Goal: Task Accomplishment & Management: Manage account settings

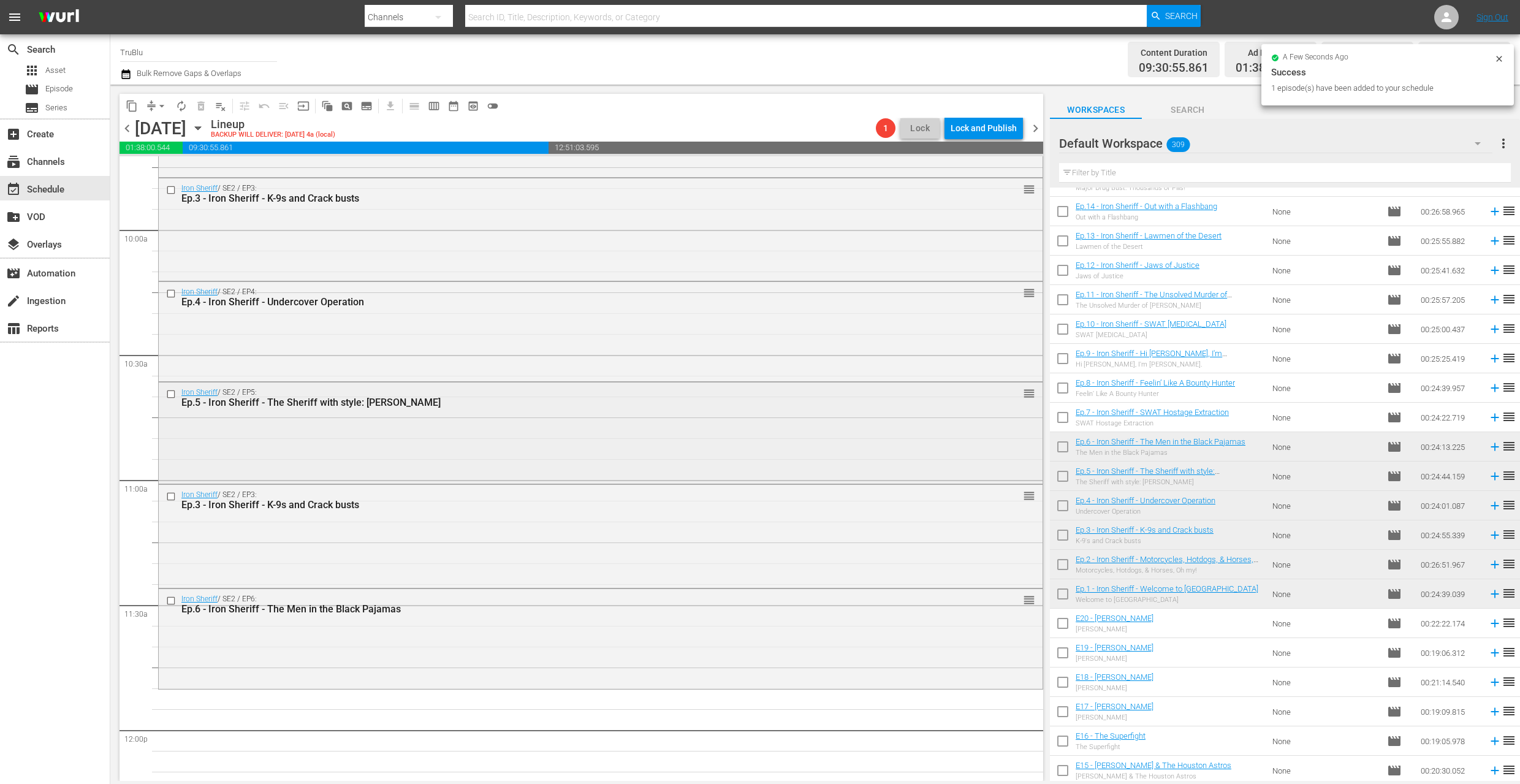
scroll to position [2426, 0]
click at [425, 513] on div "Iron Sheriff / SE2 / EP3: Ep.3 - Iron Sheriff - K-9s and Crack busts reorder" at bounding box center [601, 499] width 884 height 30
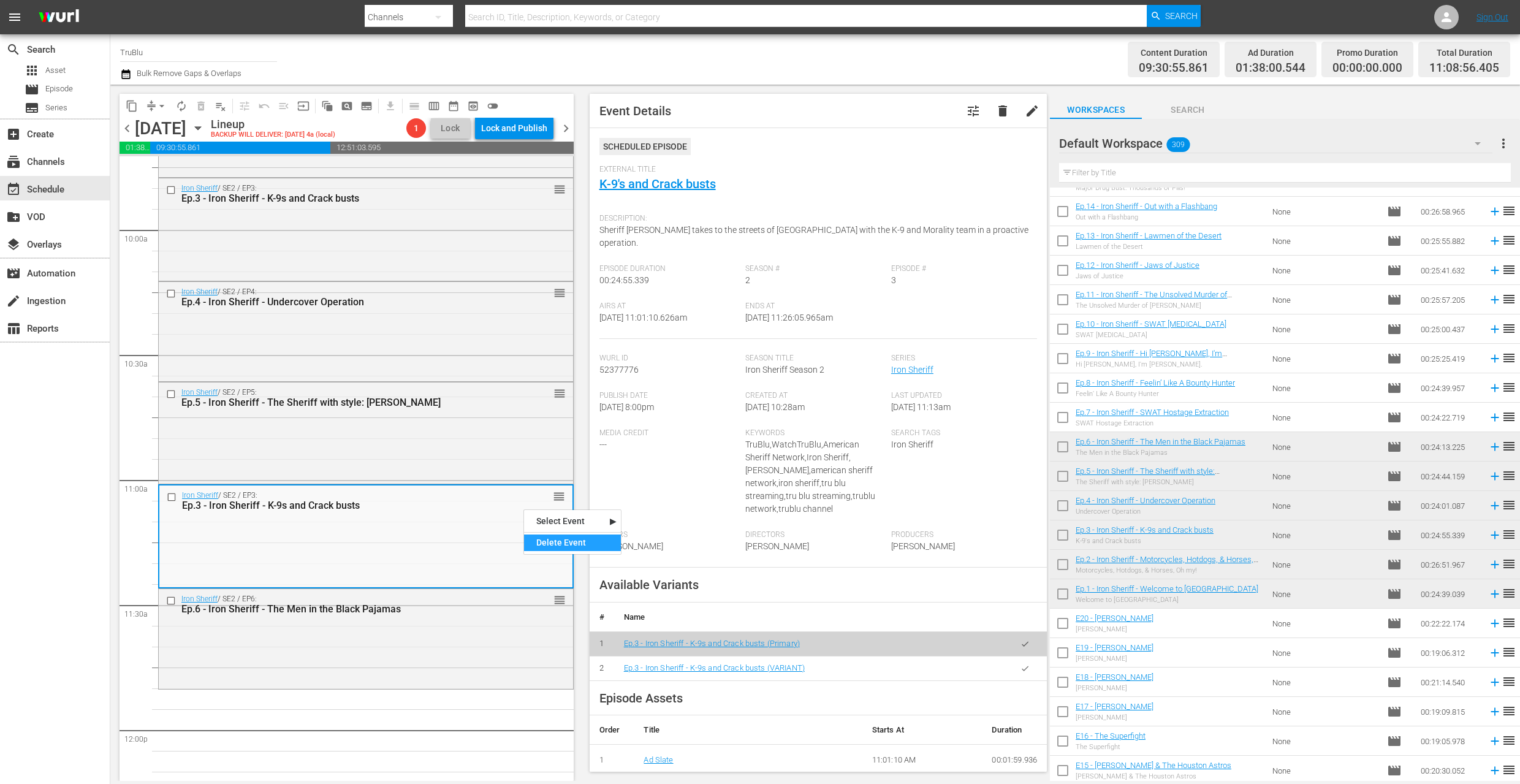
click at [551, 539] on div "Delete Event" at bounding box center [572, 542] width 97 height 17
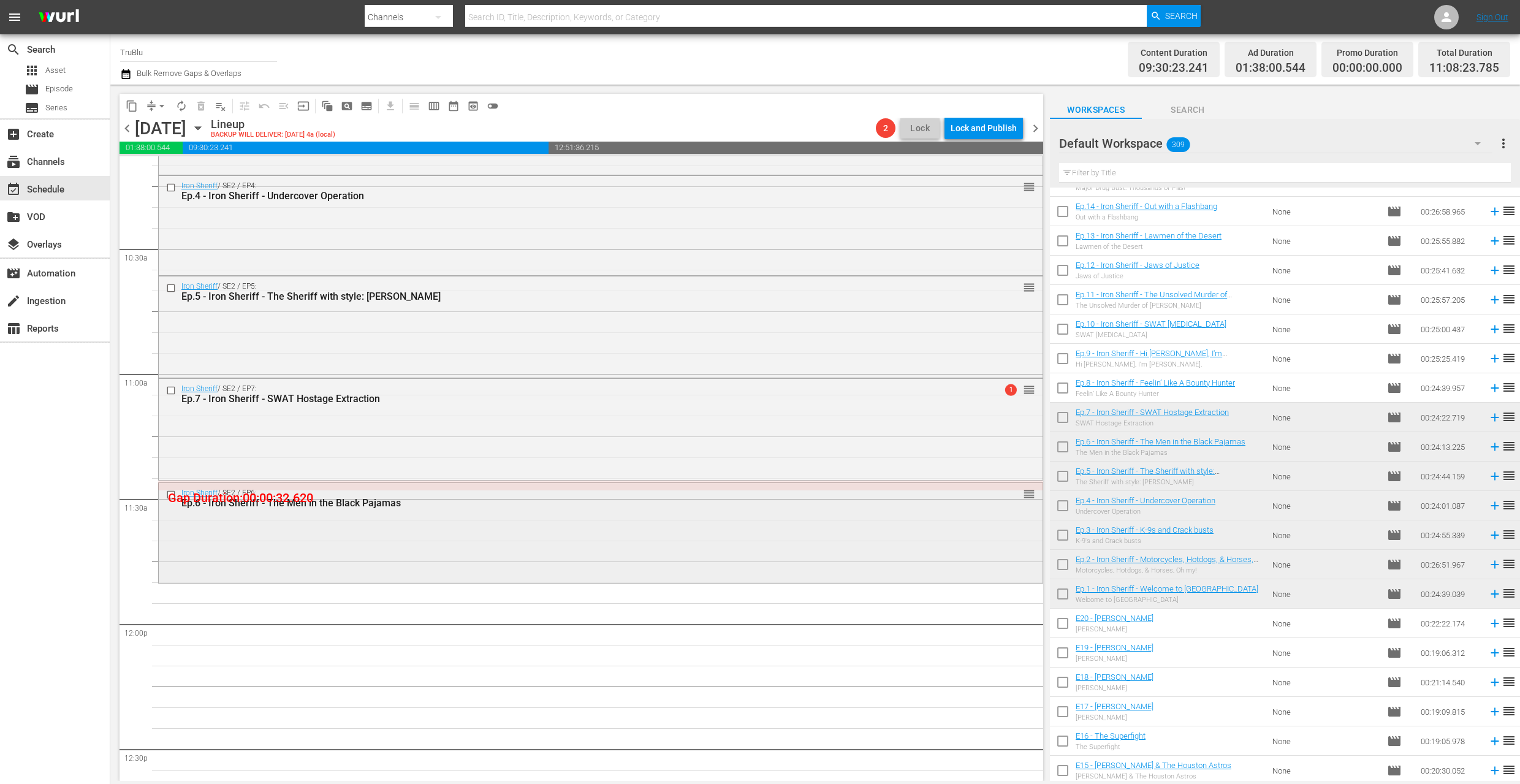
scroll to position [2589, 0]
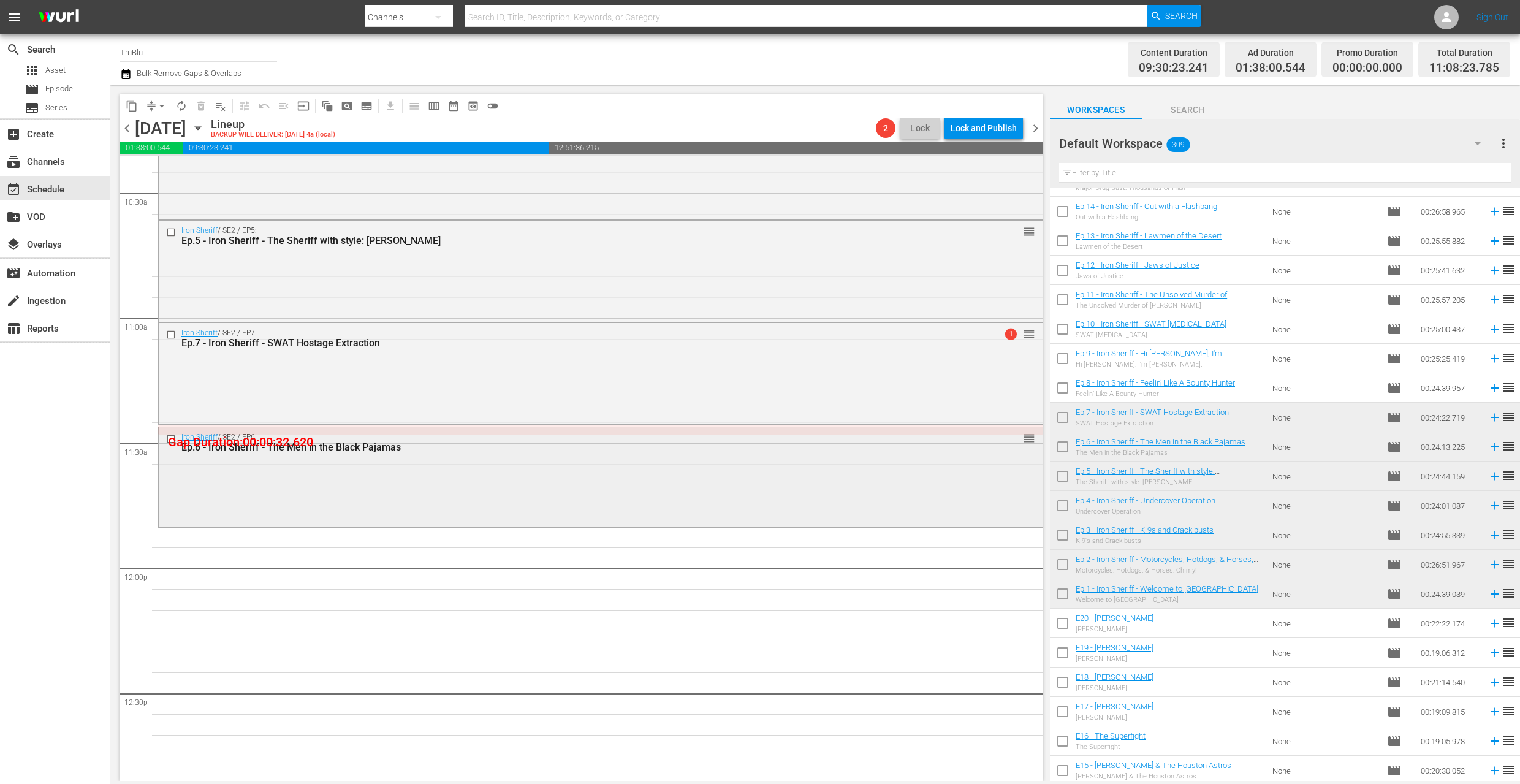
click at [746, 495] on div "Iron Sheriff / SE2 / EP6: Ep.6 - Iron Sheriff - The Men in the Black Pajamas re…" at bounding box center [601, 476] width 884 height 97
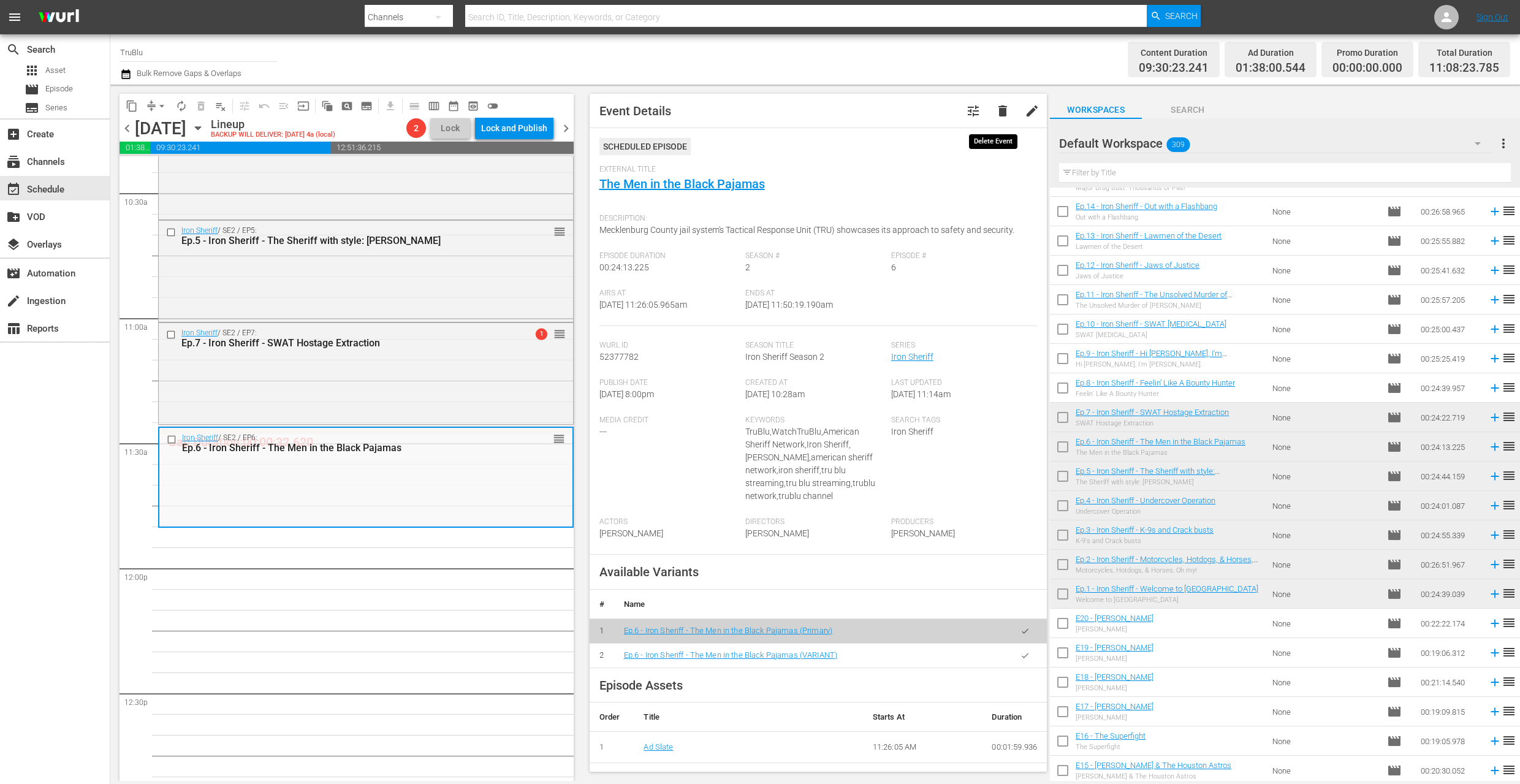
click at [995, 113] on span "delete" at bounding box center [1002, 111] width 15 height 15
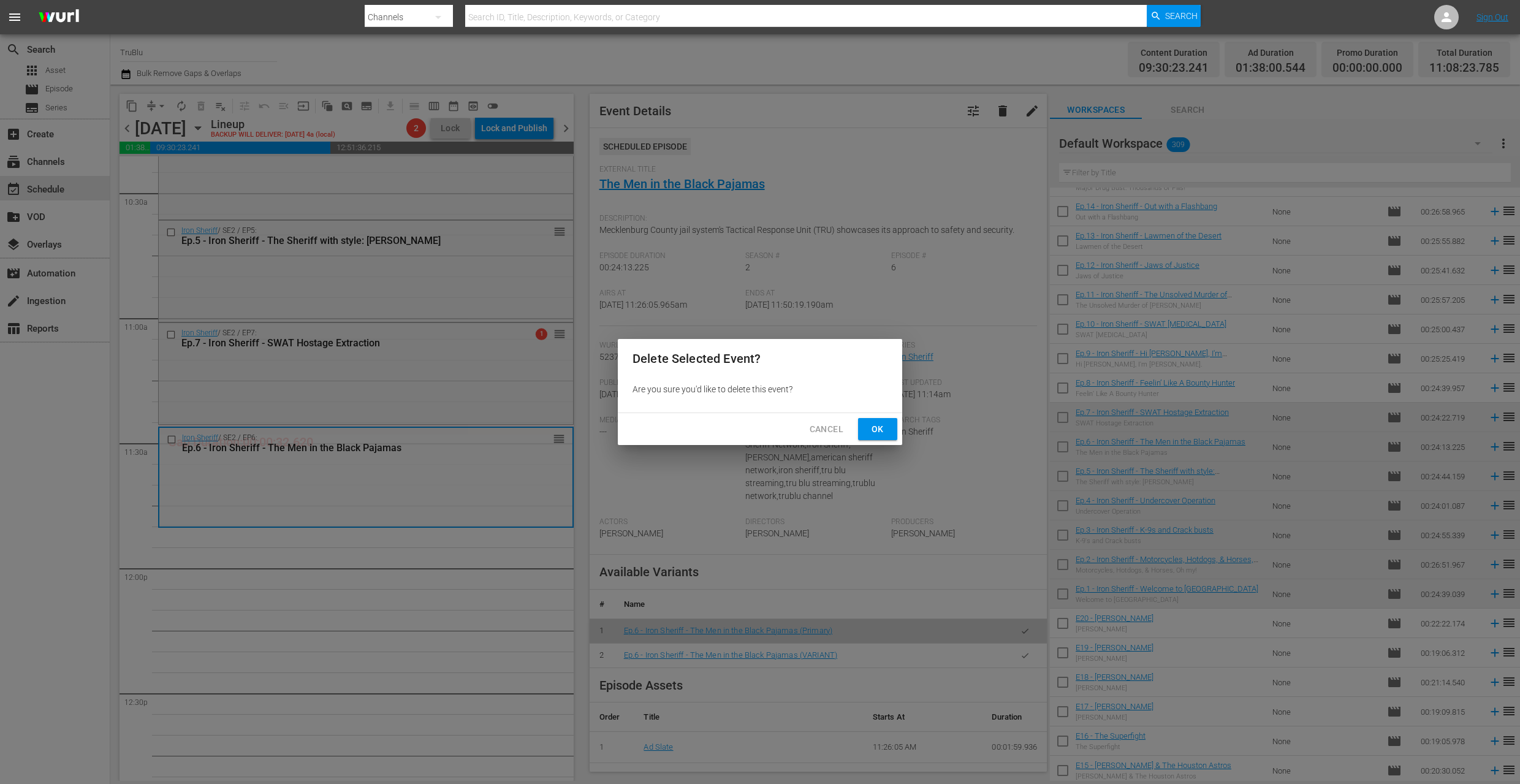
click at [880, 425] on span "Ok" at bounding box center [878, 429] width 20 height 15
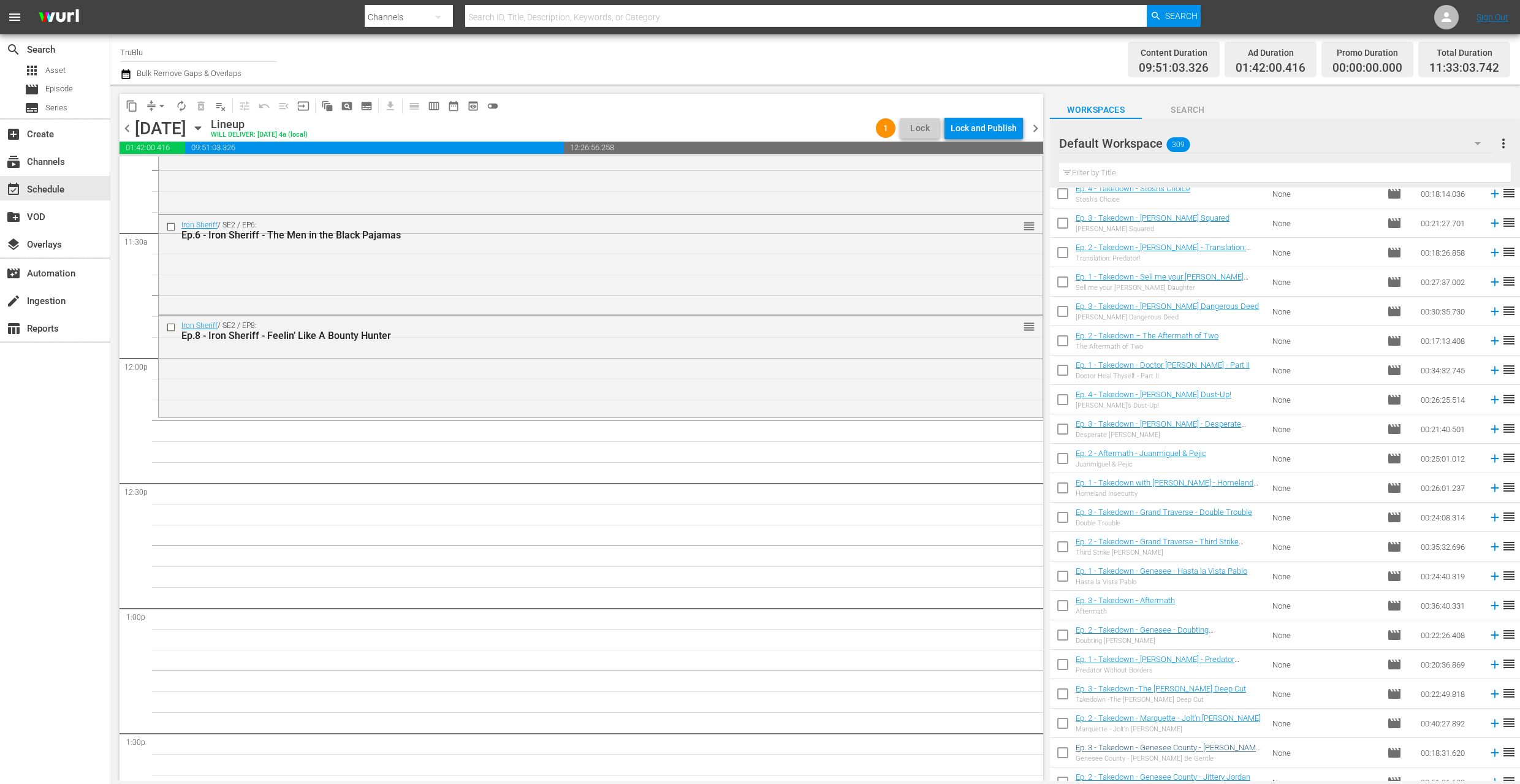
scroll to position [8524, 0]
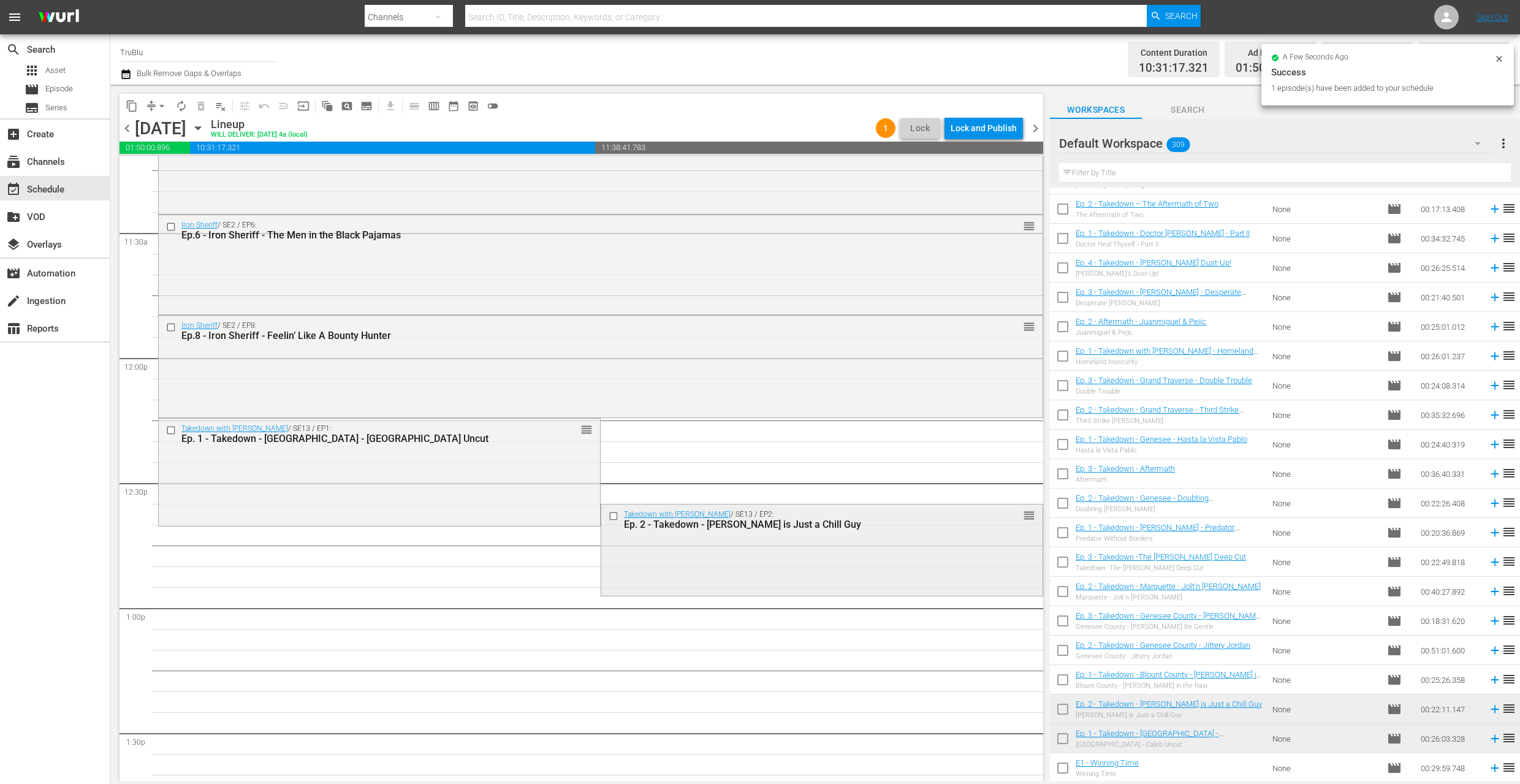
click at [922, 528] on div "Ep. 2 - Takedown - [PERSON_NAME] is Just a Chill Guy" at bounding box center [801, 524] width 354 height 11
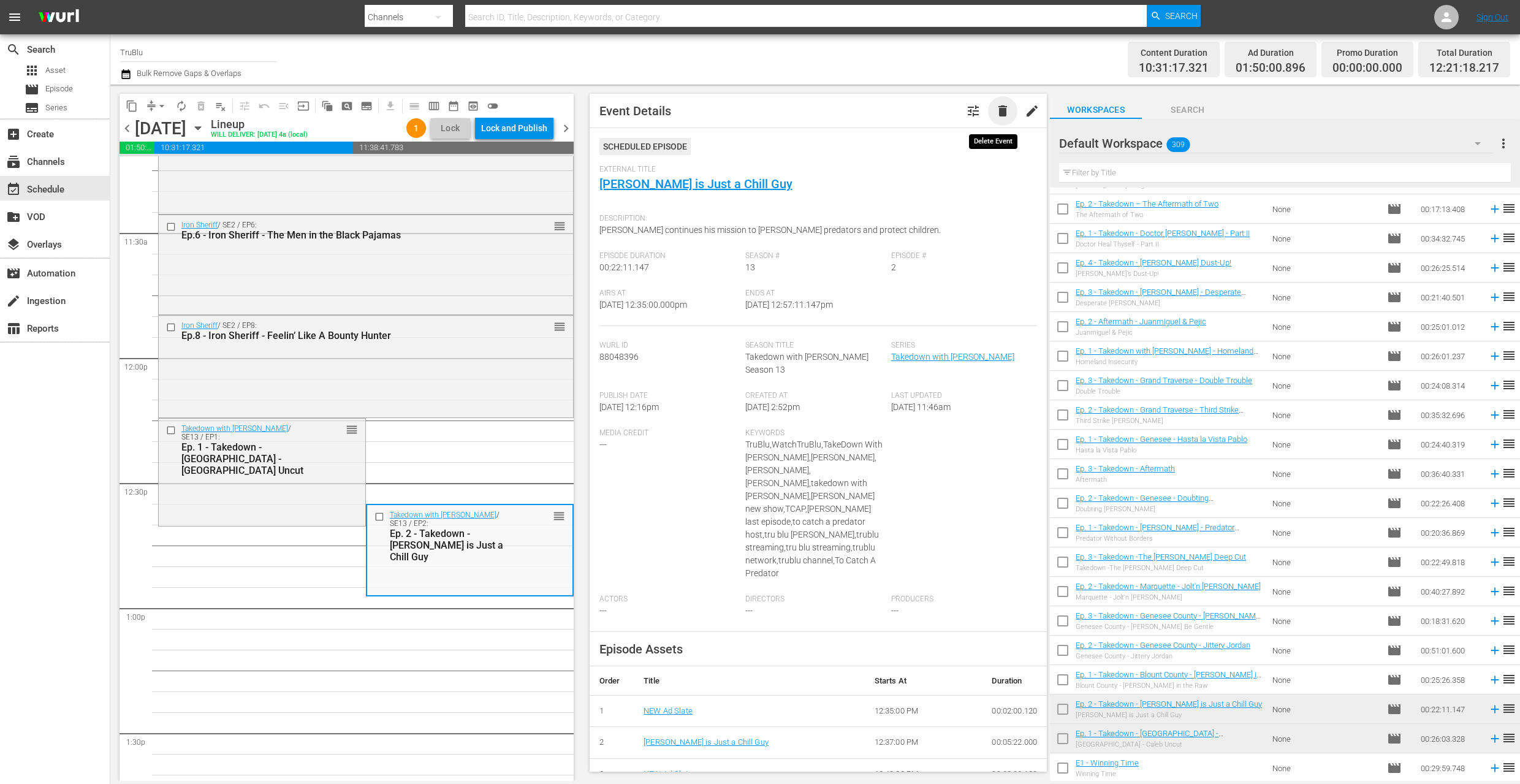
click at [997, 113] on span "delete" at bounding box center [1002, 111] width 15 height 15
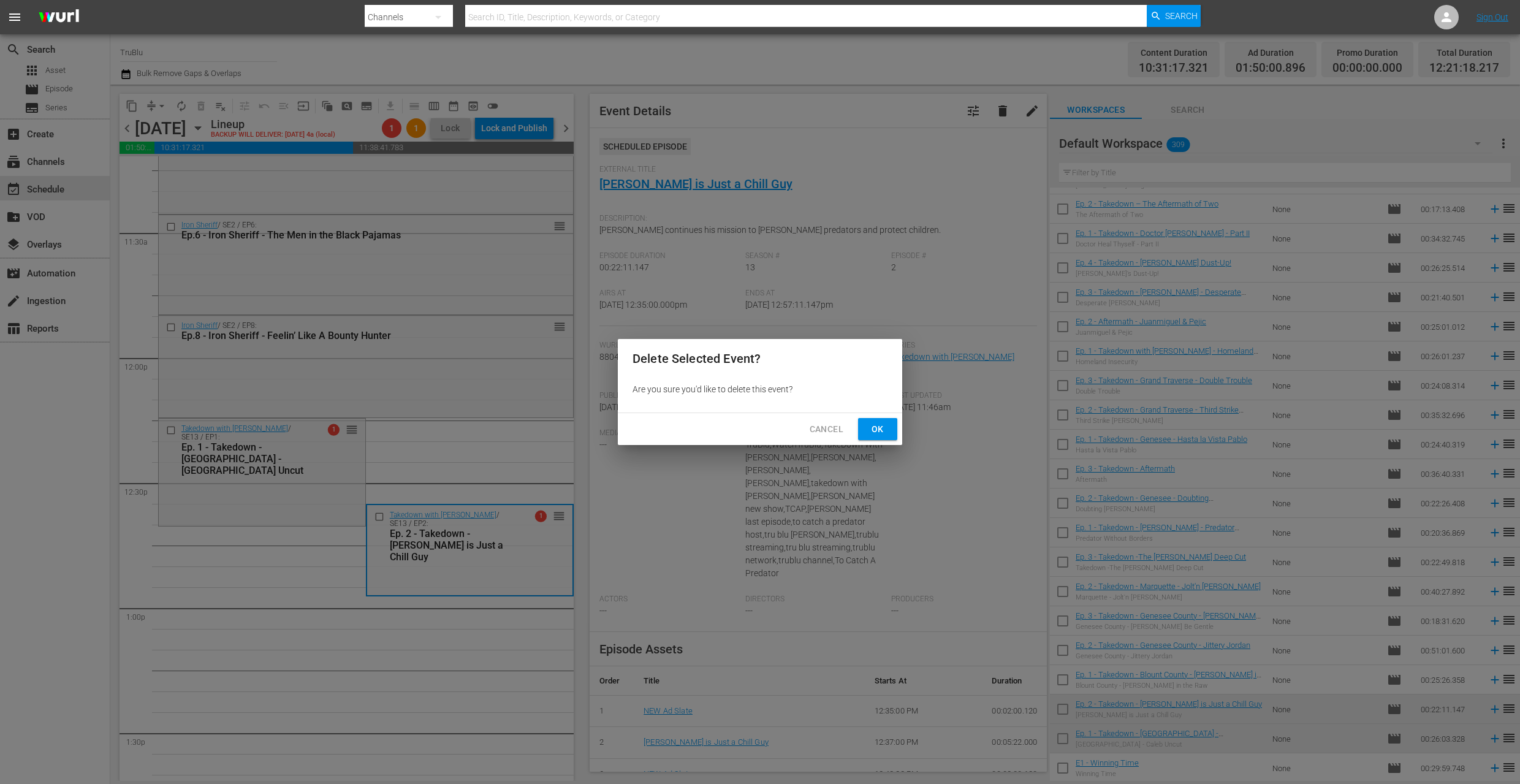
click at [884, 428] on span "Ok" at bounding box center [878, 429] width 20 height 15
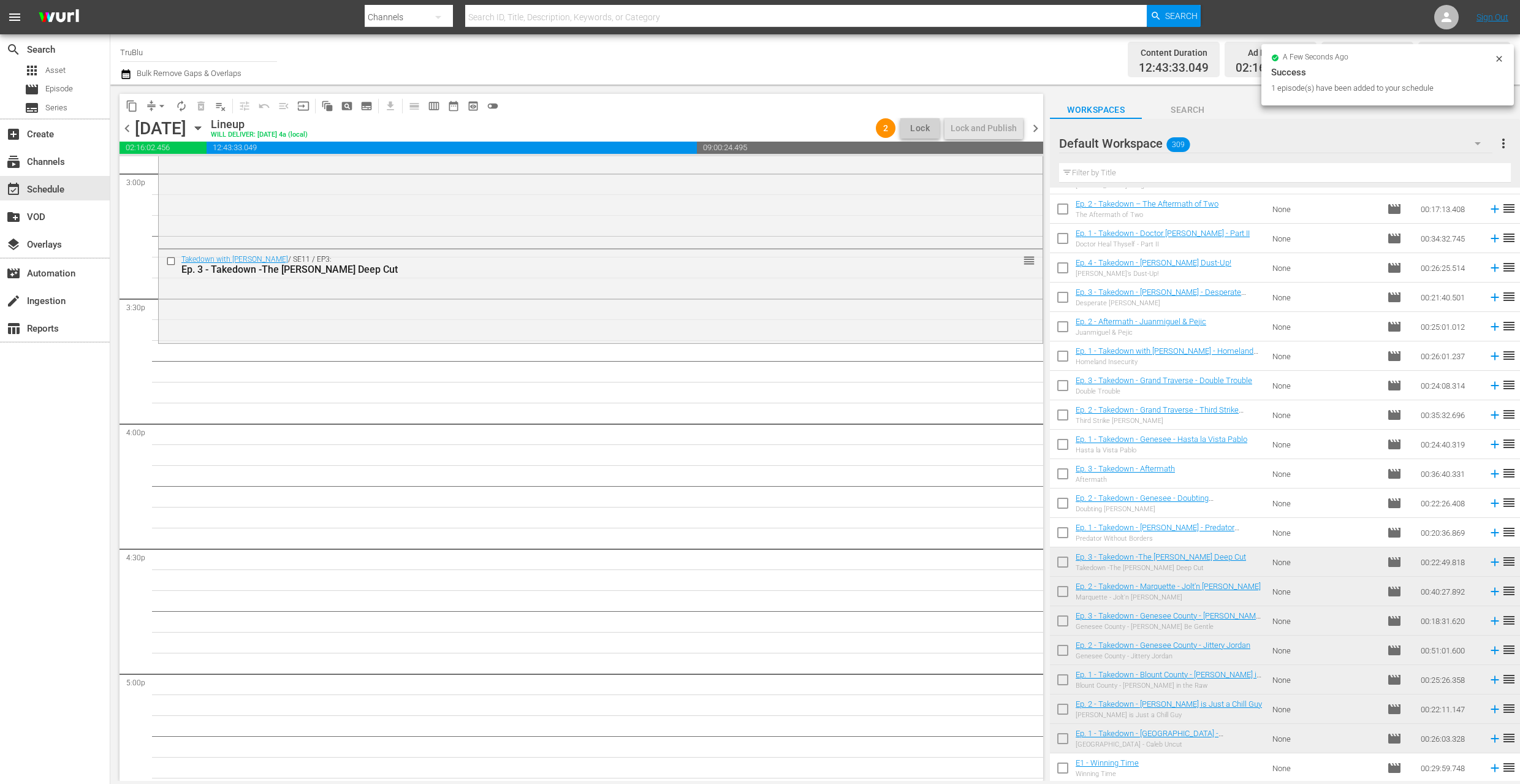
scroll to position [3733, 0]
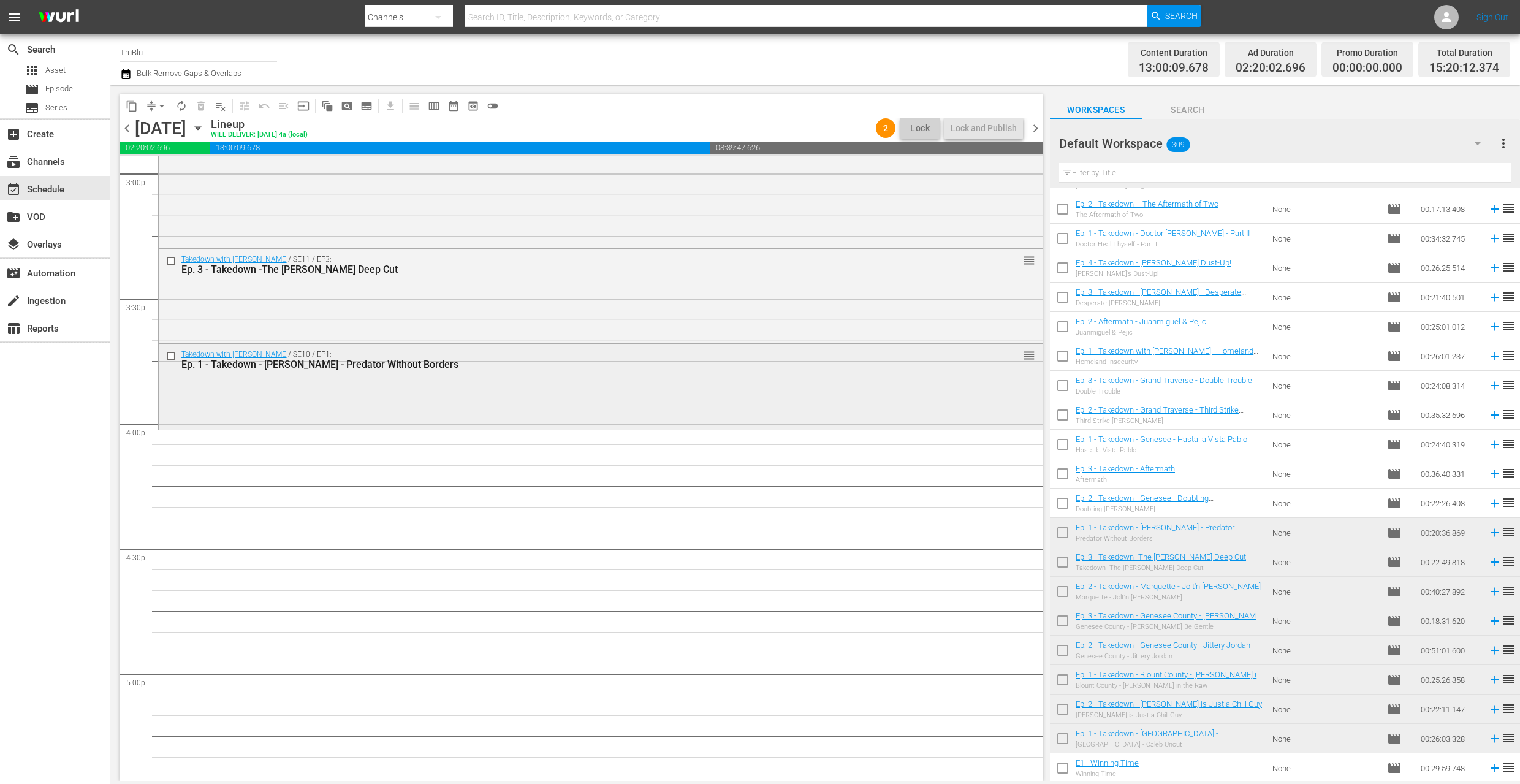
click at [866, 398] on div "Takedown with [PERSON_NAME] / SE10 / EP1: Ep. 1 - Takedown - [PERSON_NAME] - Pr…" at bounding box center [601, 385] width 884 height 82
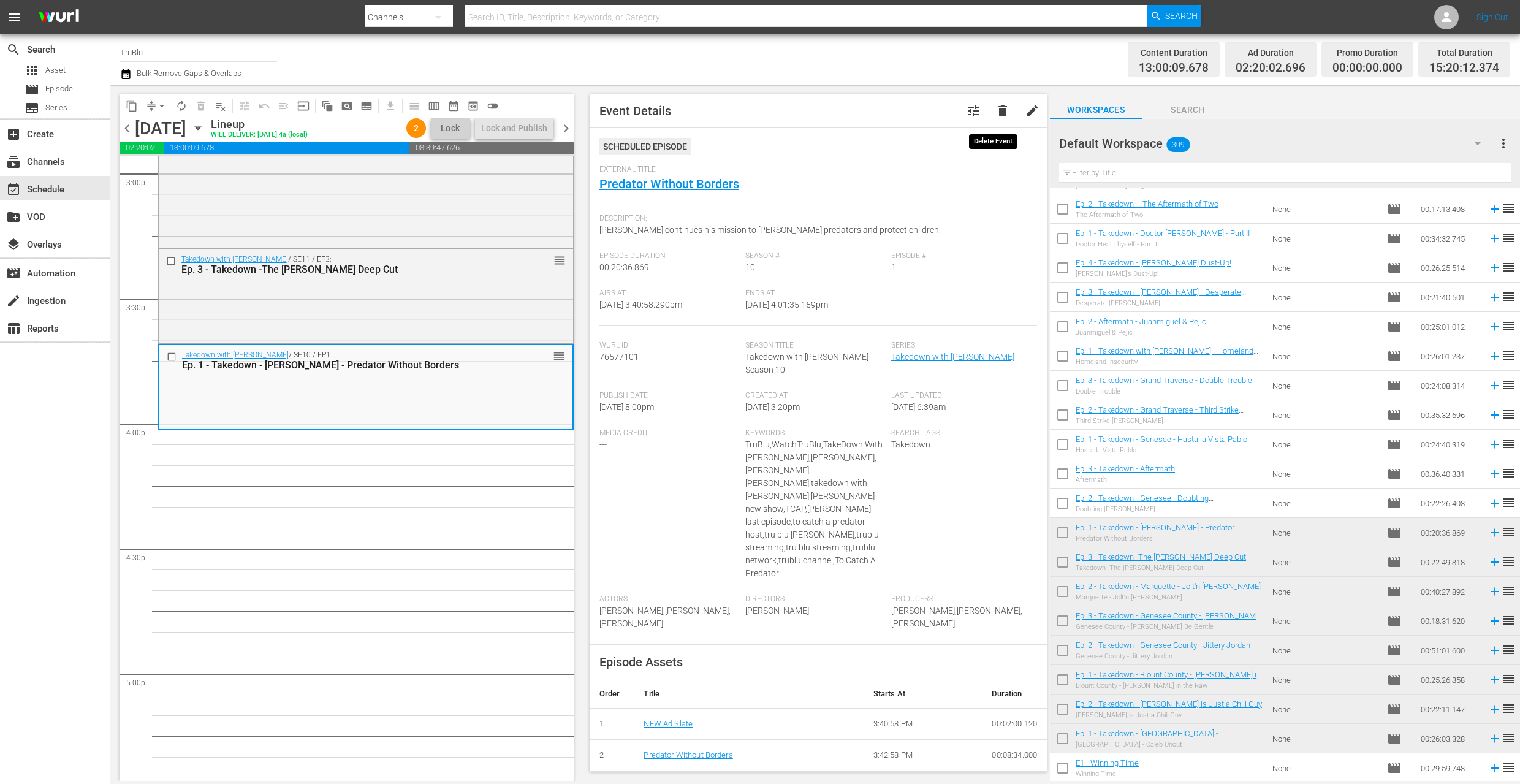
click at [995, 114] on span "delete" at bounding box center [1002, 111] width 15 height 15
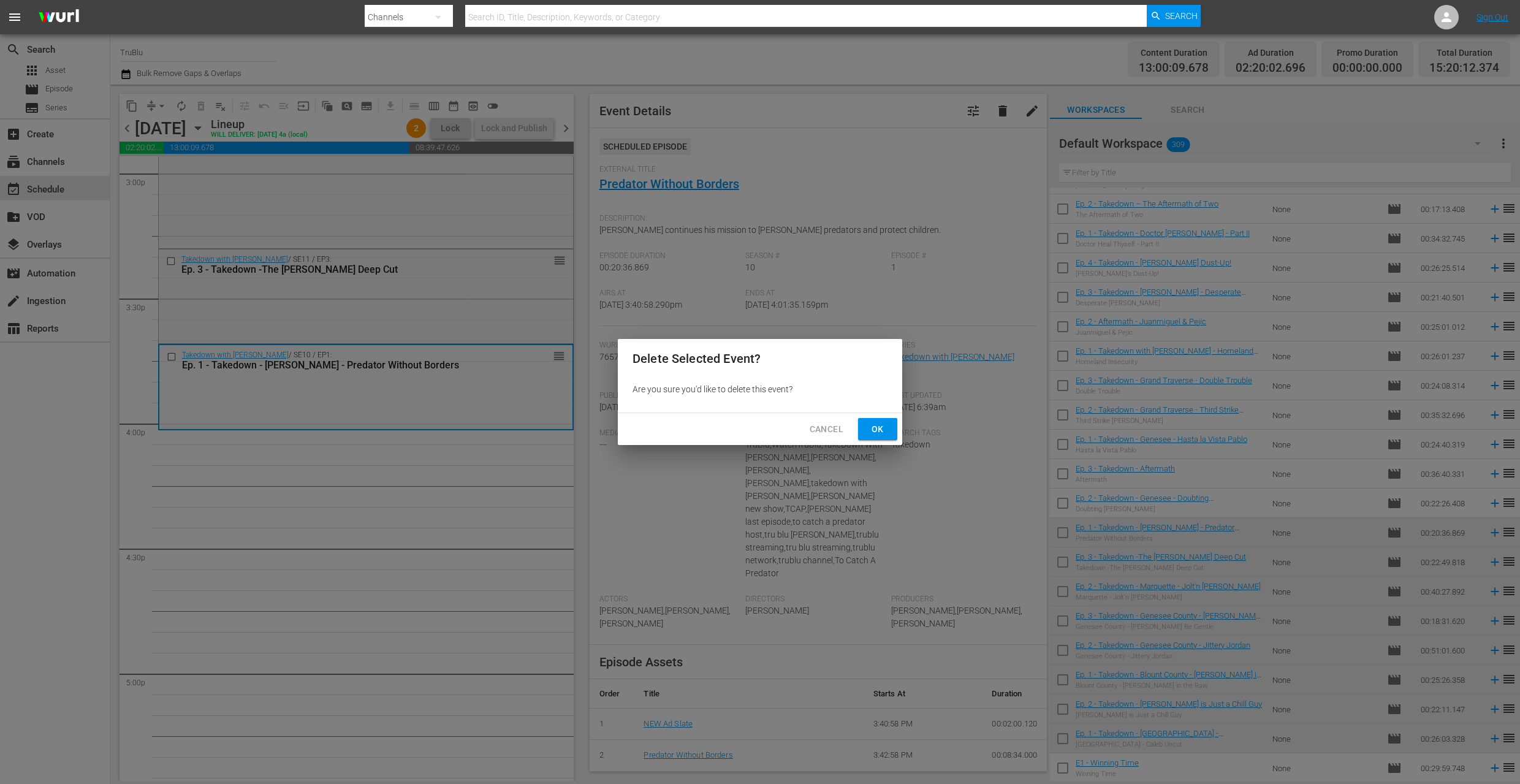
click at [880, 416] on div "Cancel Ok" at bounding box center [759, 429] width 284 height 32
click at [878, 425] on span "Ok" at bounding box center [878, 429] width 20 height 15
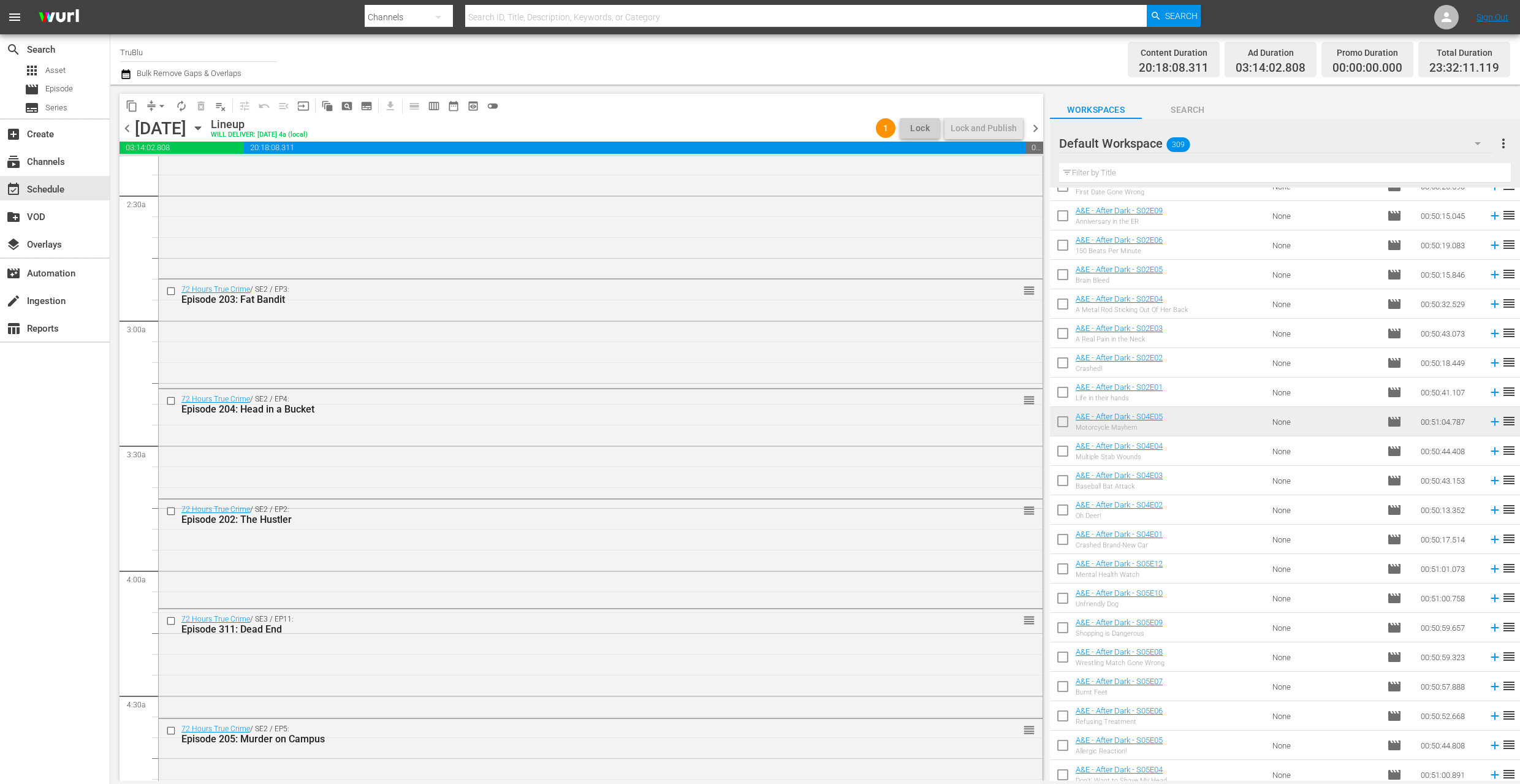
scroll to position [765, 0]
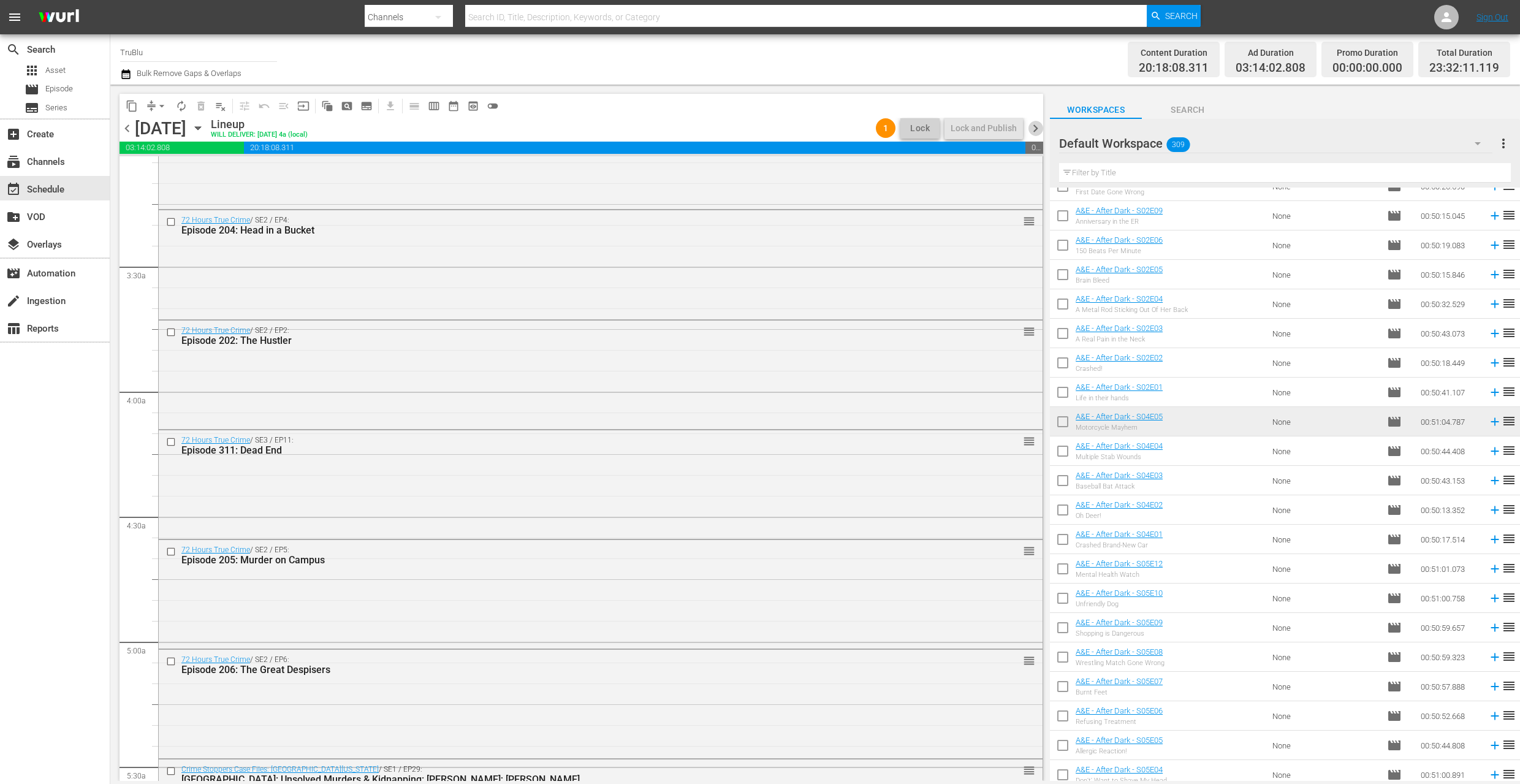
click at [1037, 129] on span "chevron_right" at bounding box center [1035, 128] width 15 height 15
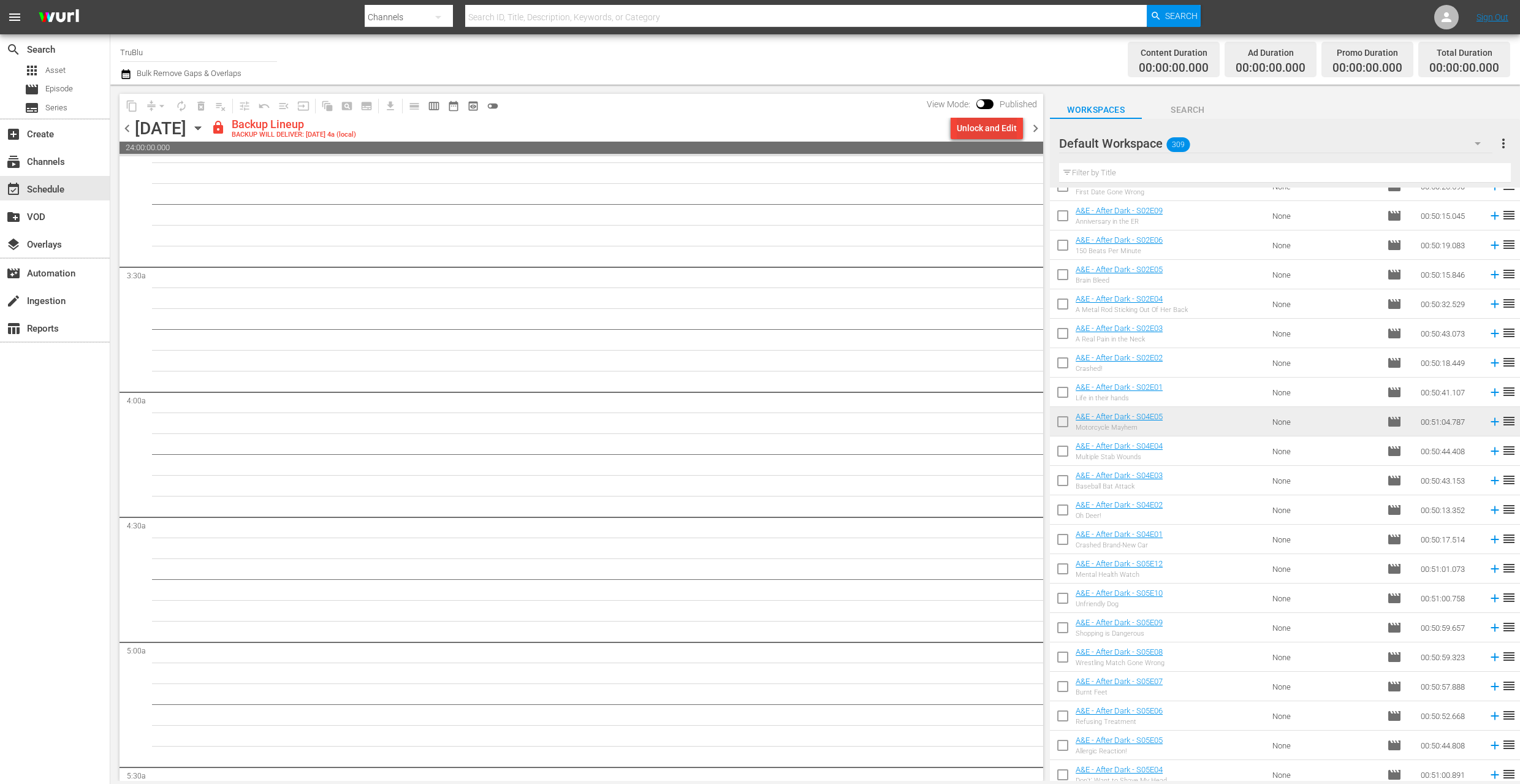
click at [983, 130] on div "Unlock and Edit" at bounding box center [986, 128] width 60 height 22
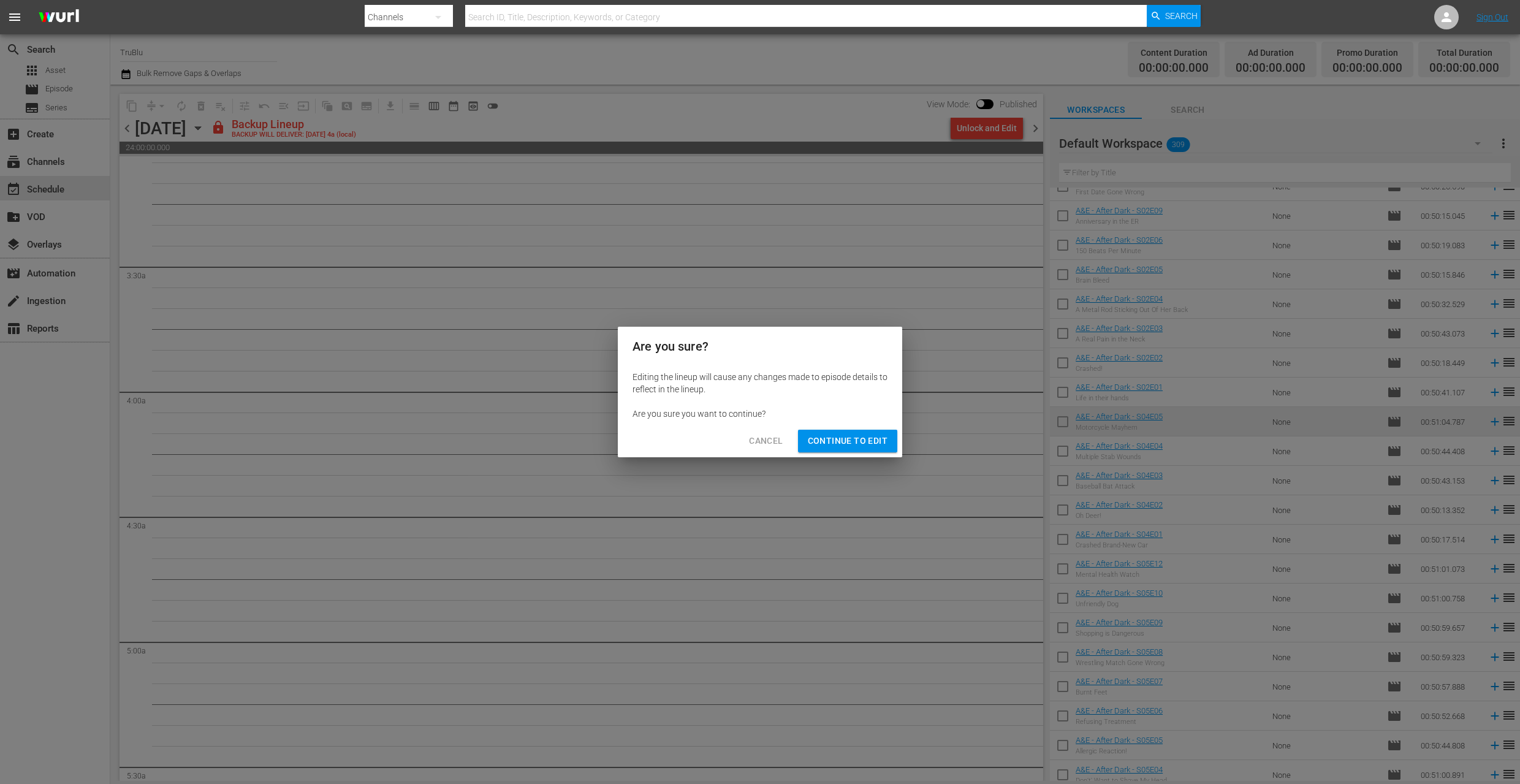
click at [830, 443] on span "Continue to Edit" at bounding box center [847, 441] width 79 height 15
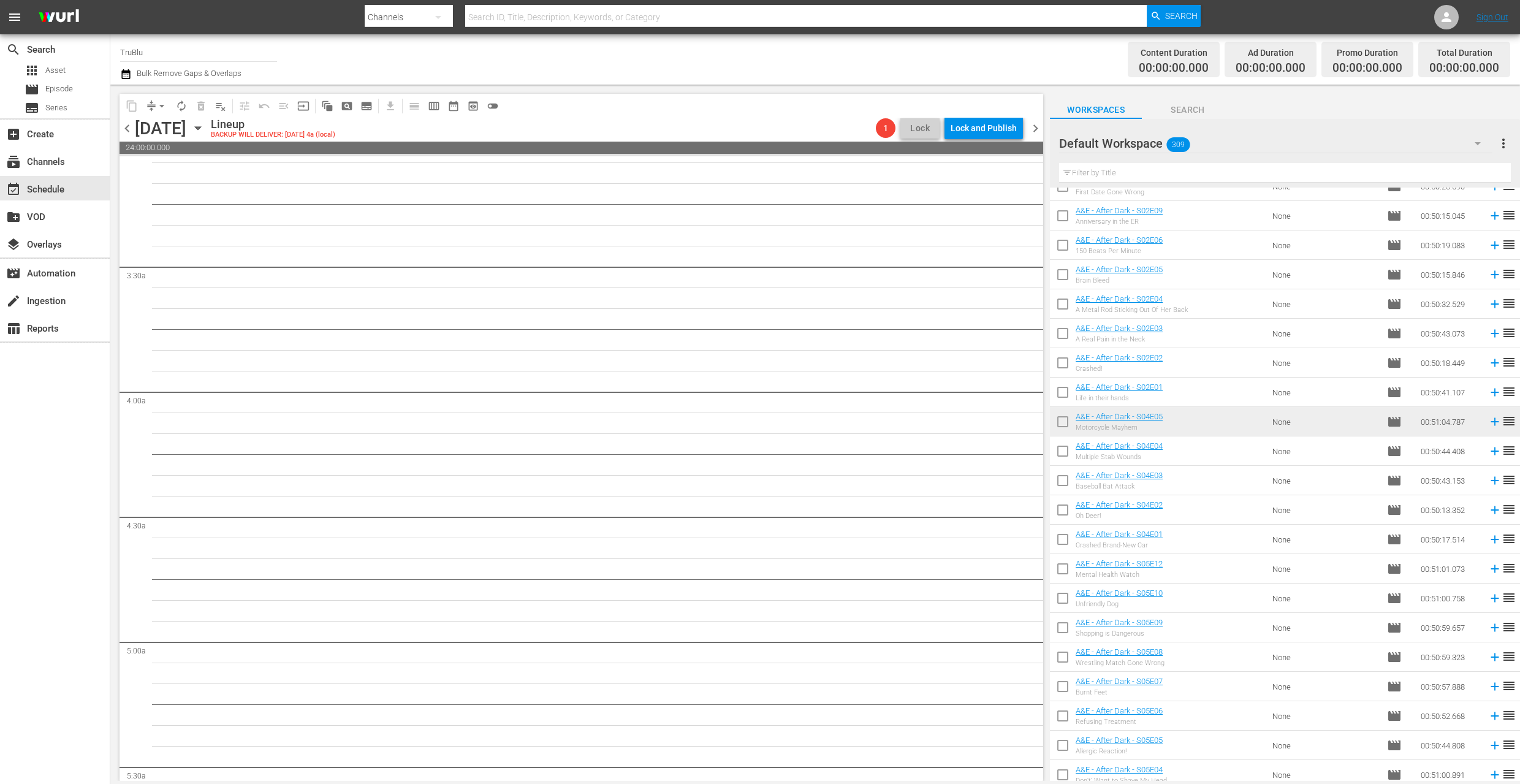
click at [1031, 129] on span "chevron_right" at bounding box center [1035, 128] width 15 height 15
click at [1036, 125] on span "chevron_right" at bounding box center [1035, 128] width 15 height 15
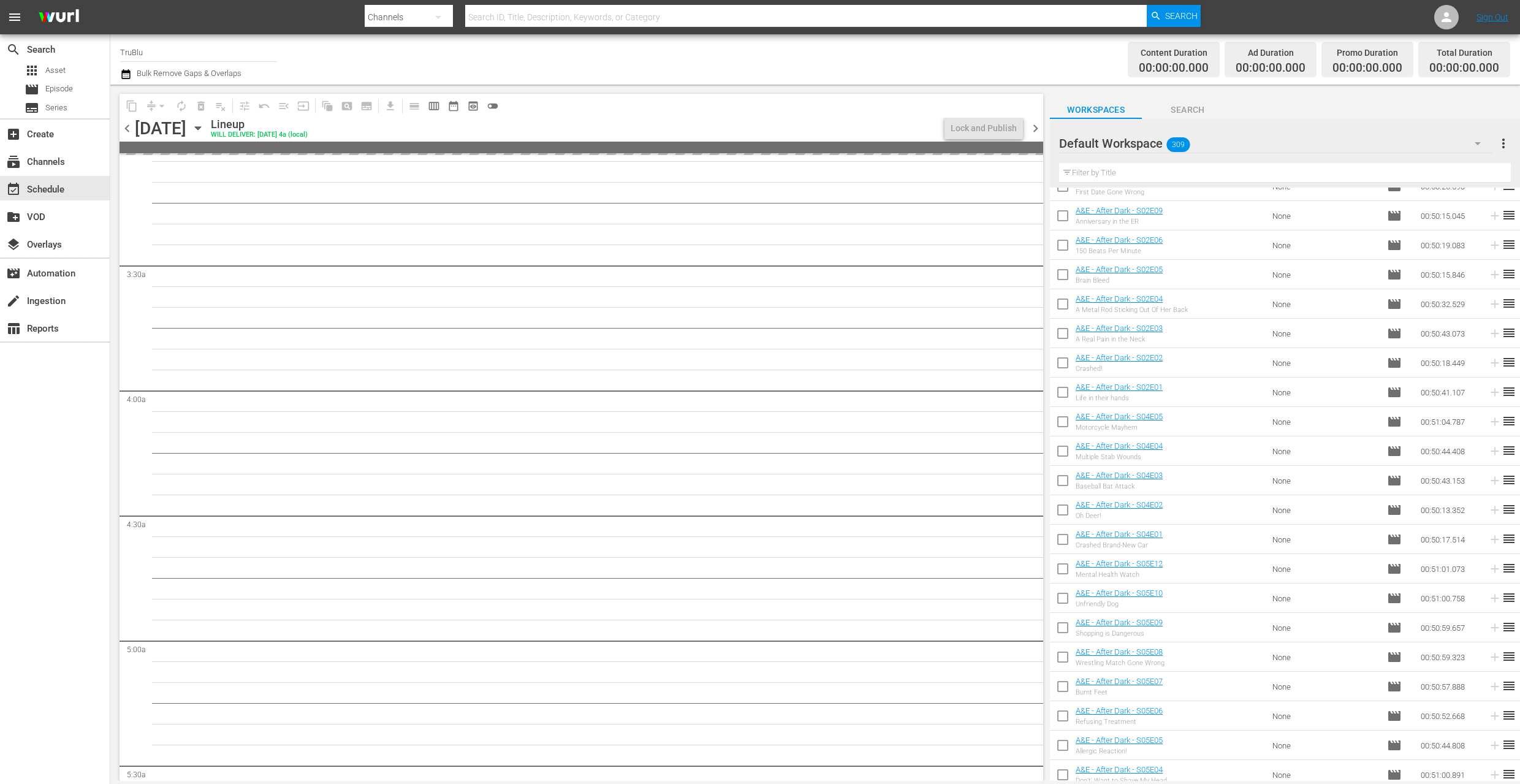
click at [1030, 129] on span "chevron_right" at bounding box center [1035, 128] width 15 height 15
click at [126, 128] on span "chevron_left" at bounding box center [127, 128] width 15 height 15
click at [1032, 128] on span "chevron_right" at bounding box center [1035, 128] width 15 height 15
click at [1033, 127] on span "chevron_right" at bounding box center [1035, 128] width 15 height 15
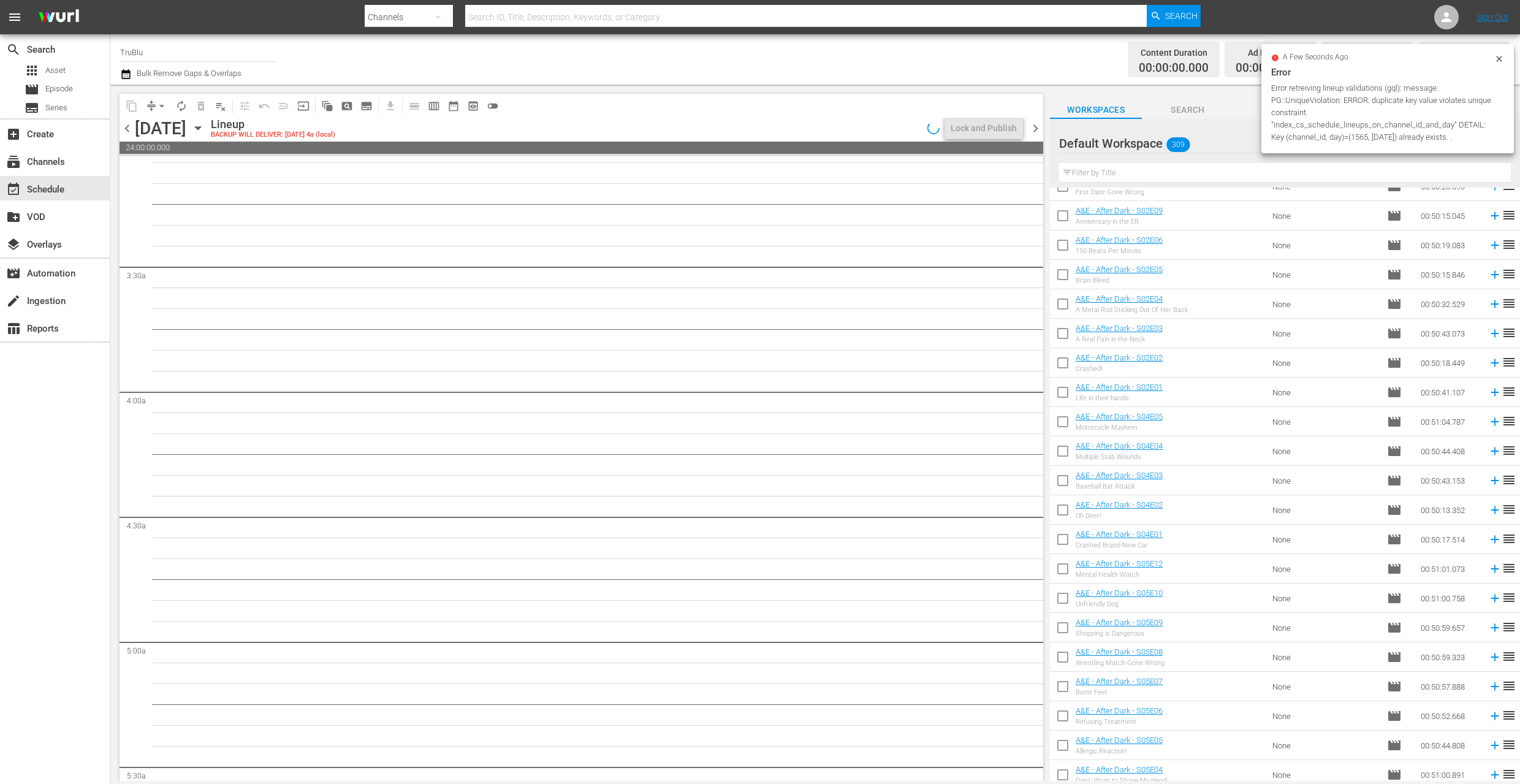
click at [205, 125] on icon "button" at bounding box center [198, 128] width 13 height 13
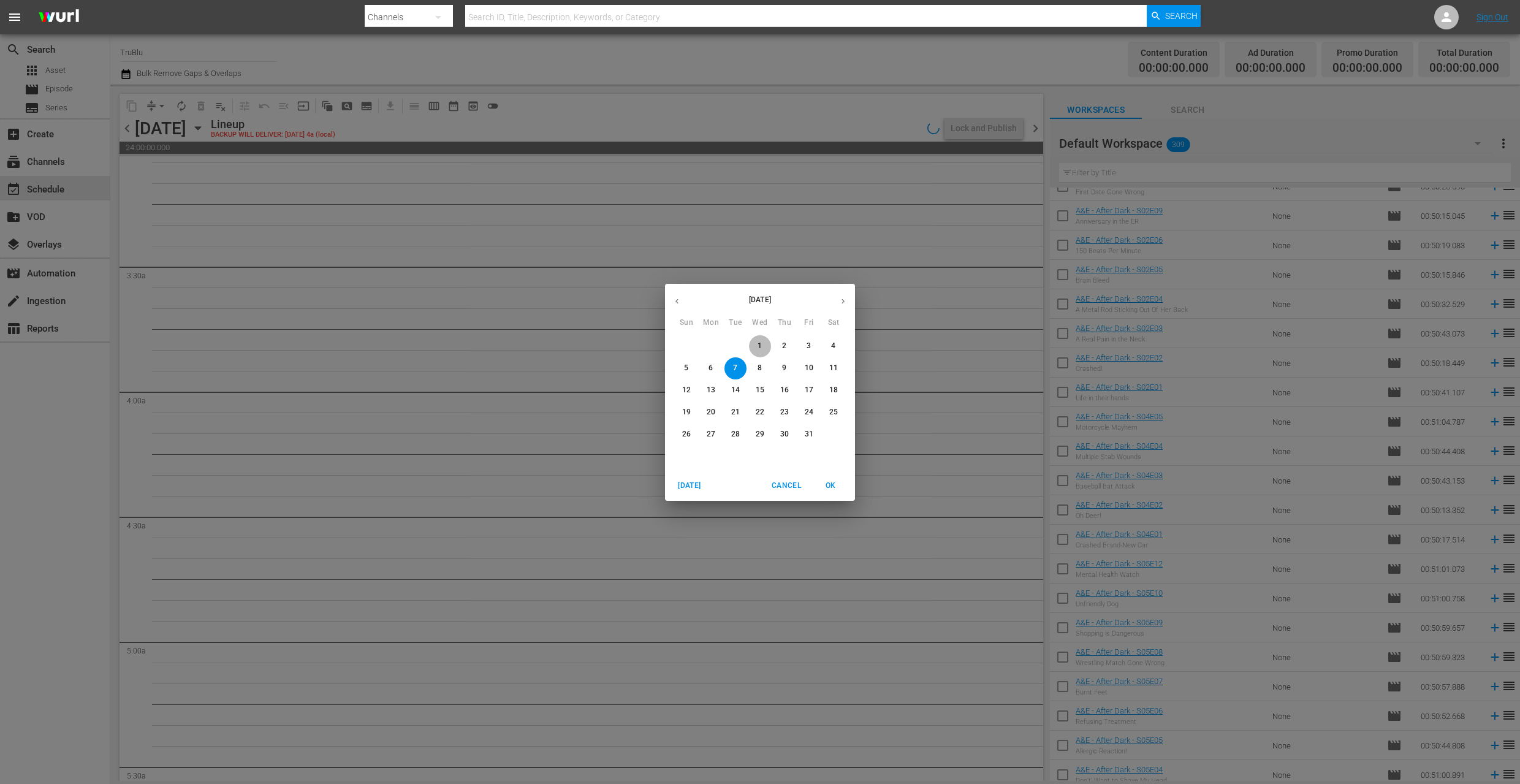
click at [760, 342] on p "1" at bounding box center [759, 346] width 4 height 10
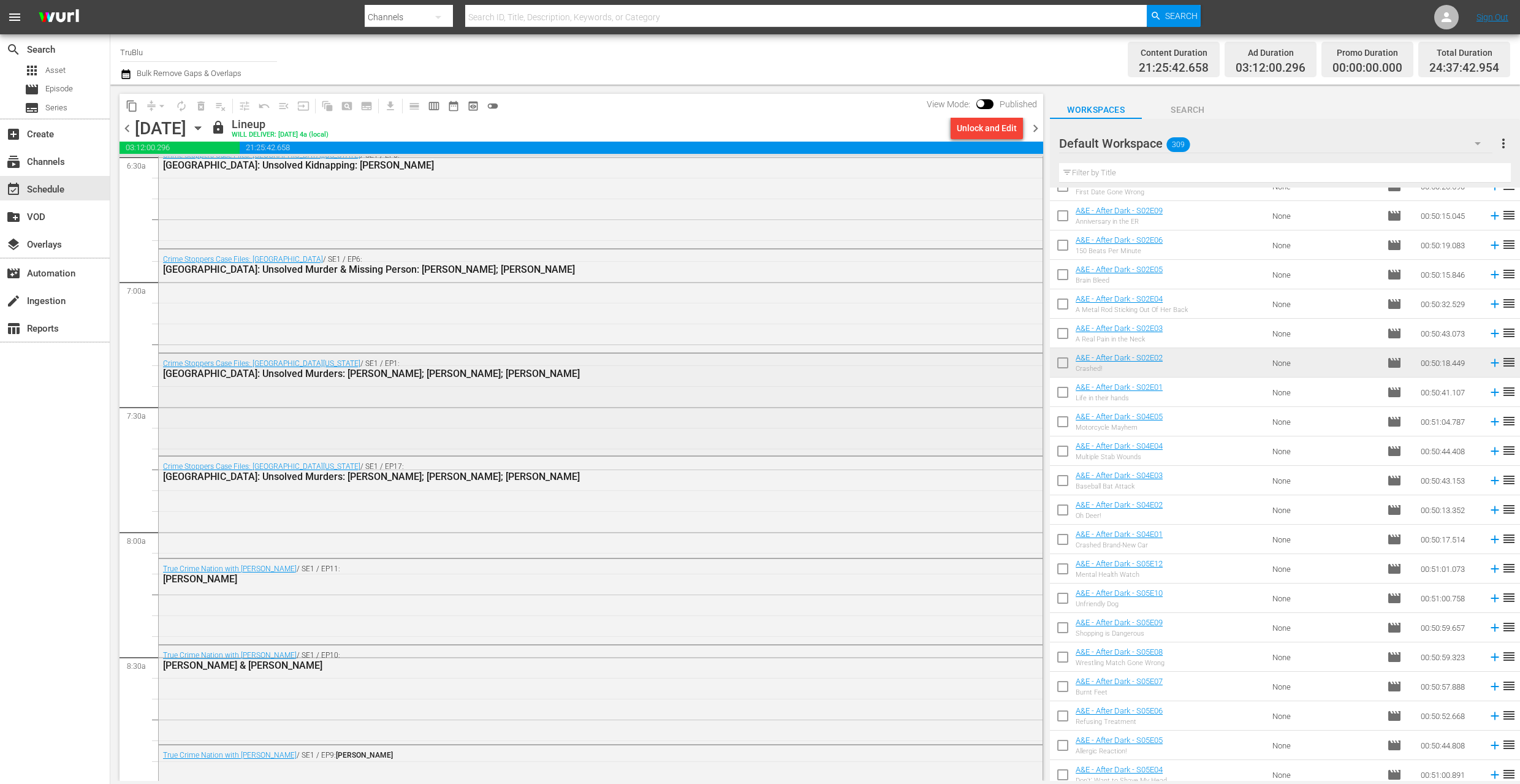
scroll to position [2878, 0]
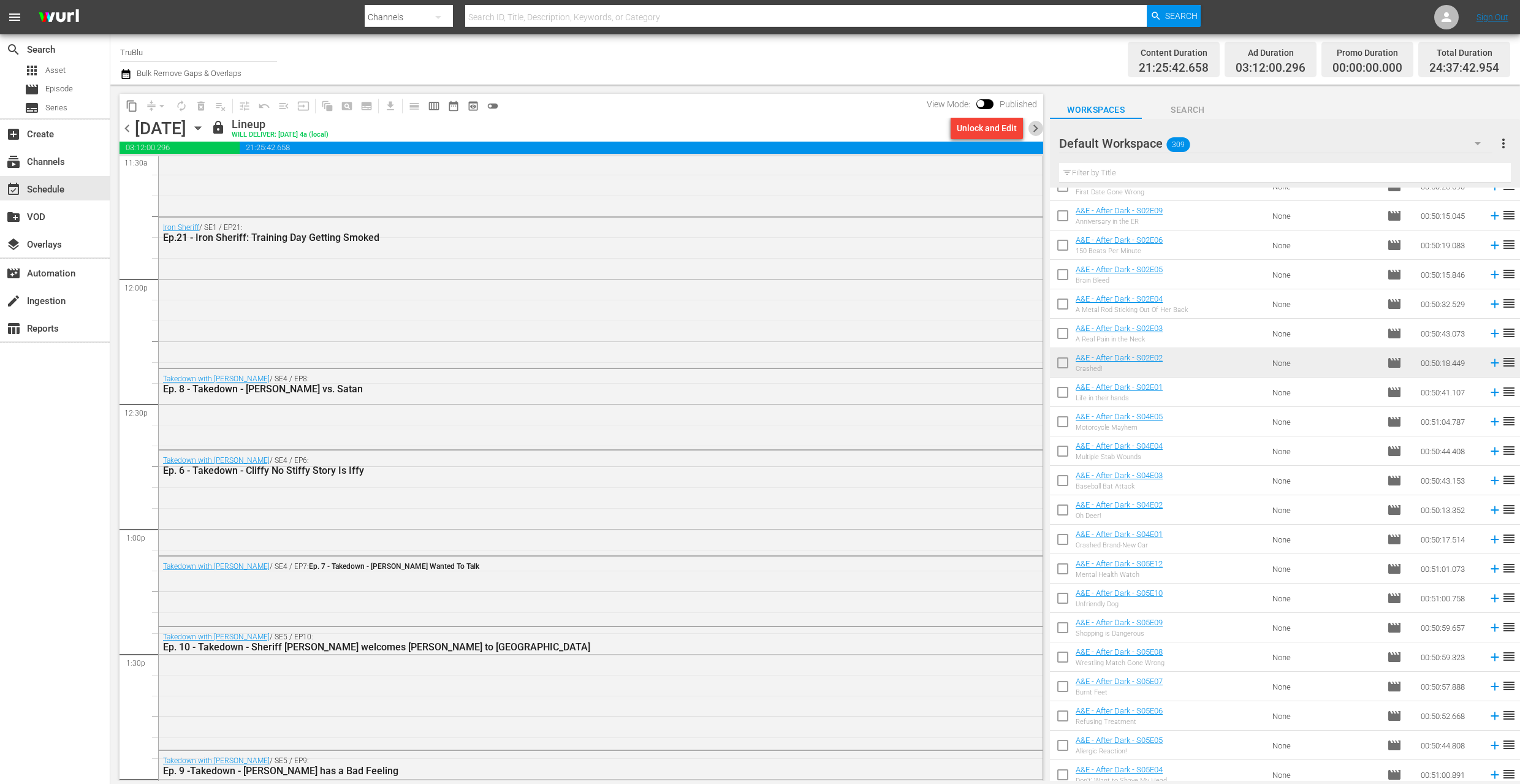
click at [1037, 128] on span "chevron_right" at bounding box center [1035, 128] width 15 height 15
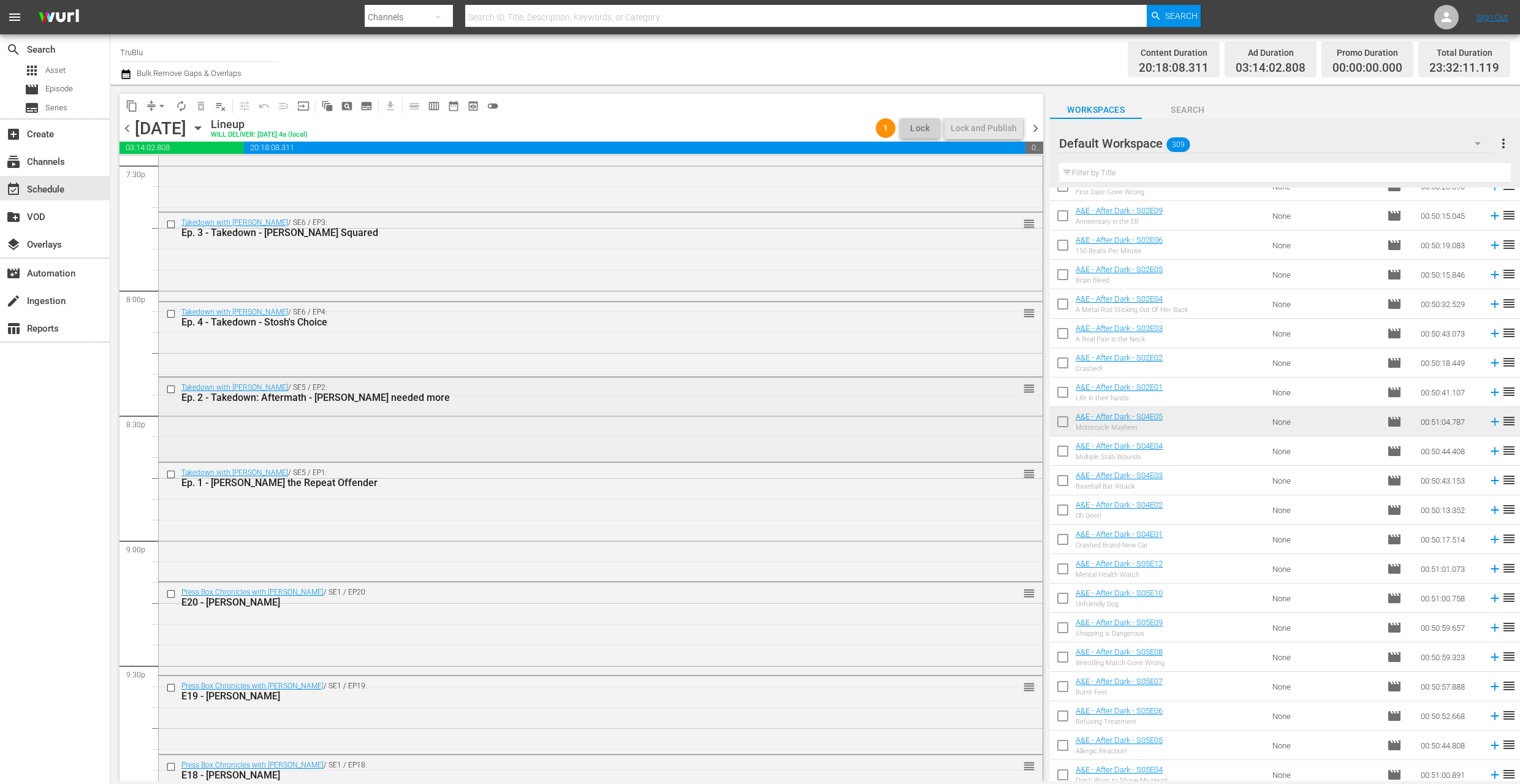
scroll to position [5433, 0]
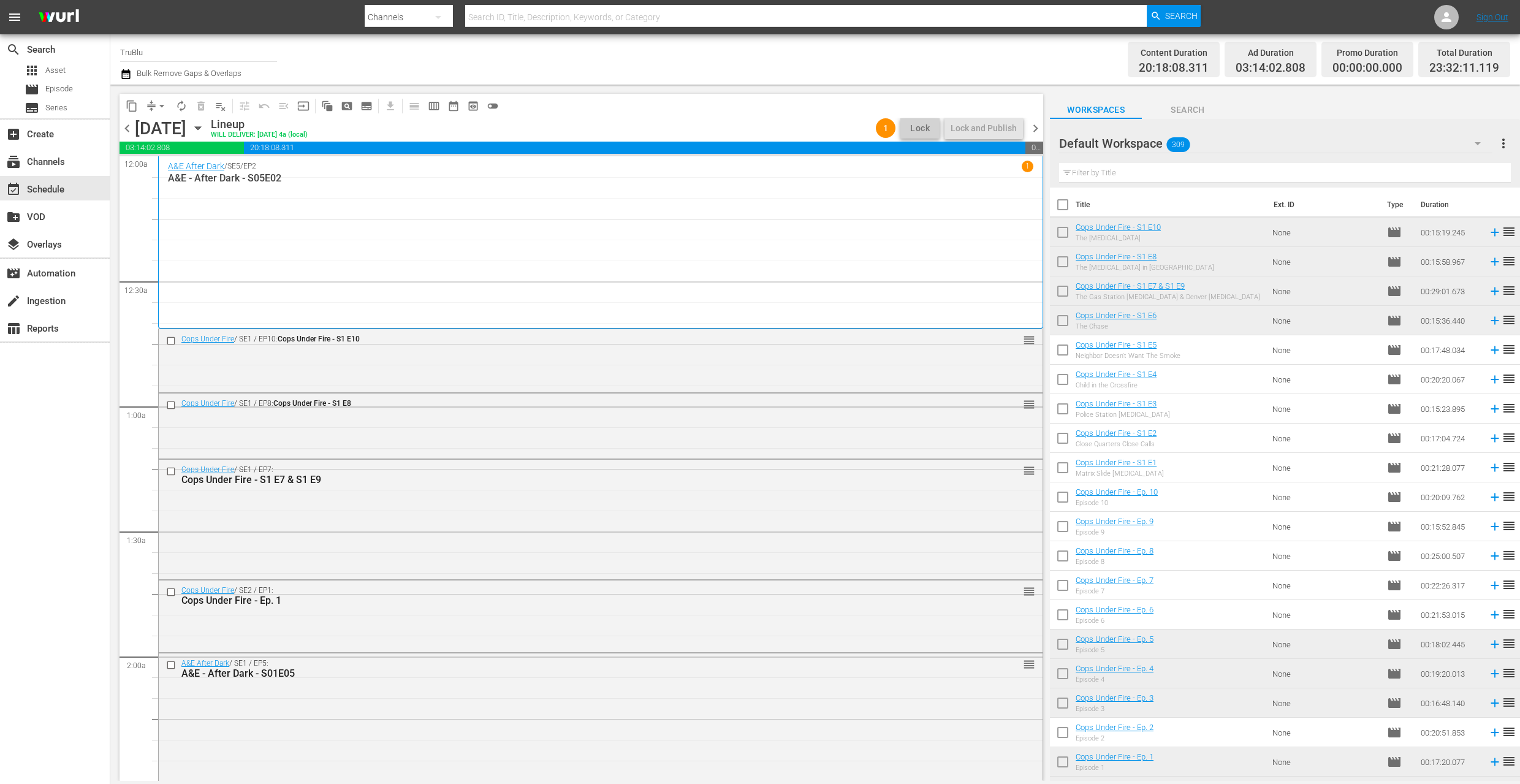
scroll to position [781, 0]
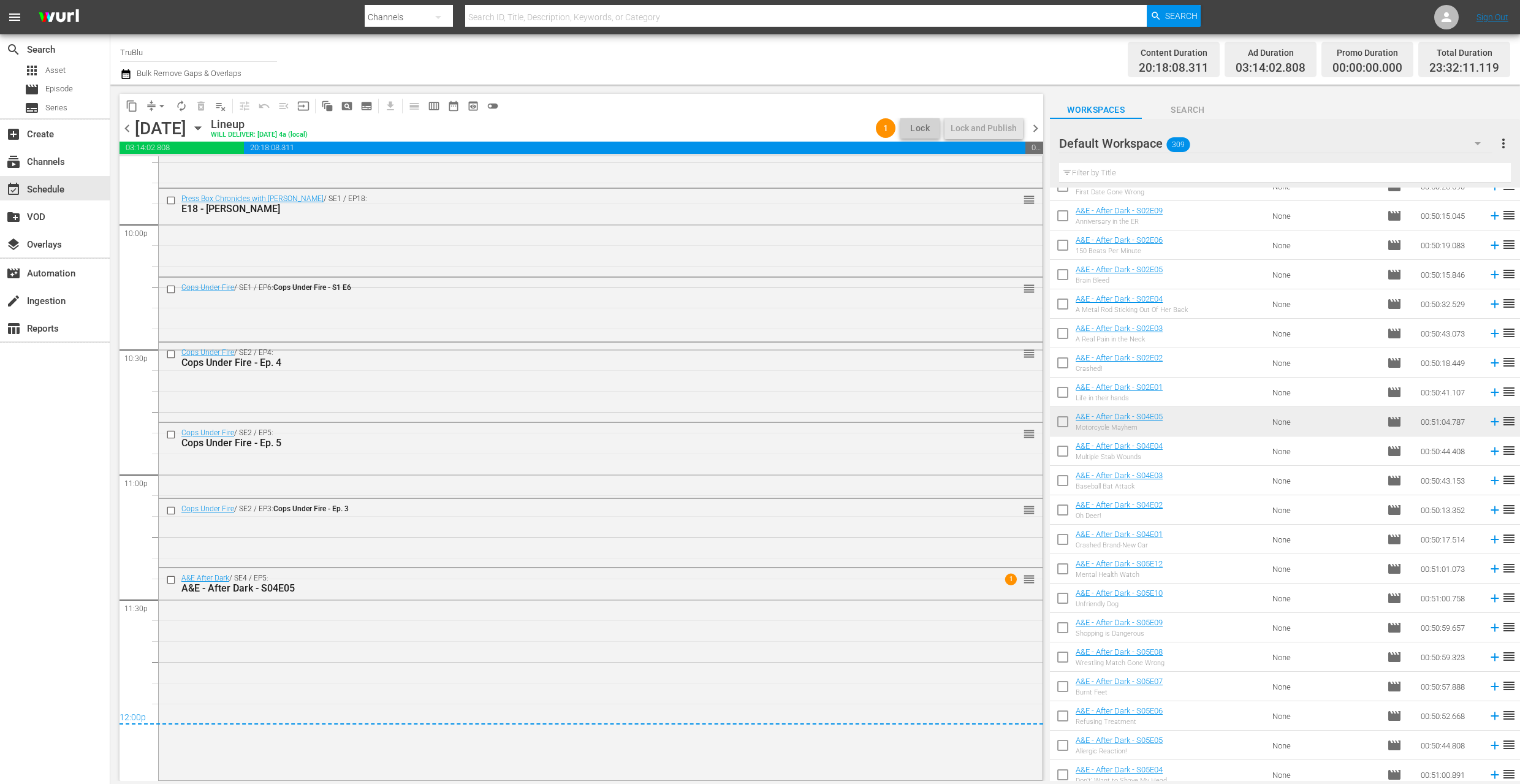
click at [1034, 129] on span "chevron_right" at bounding box center [1035, 128] width 15 height 15
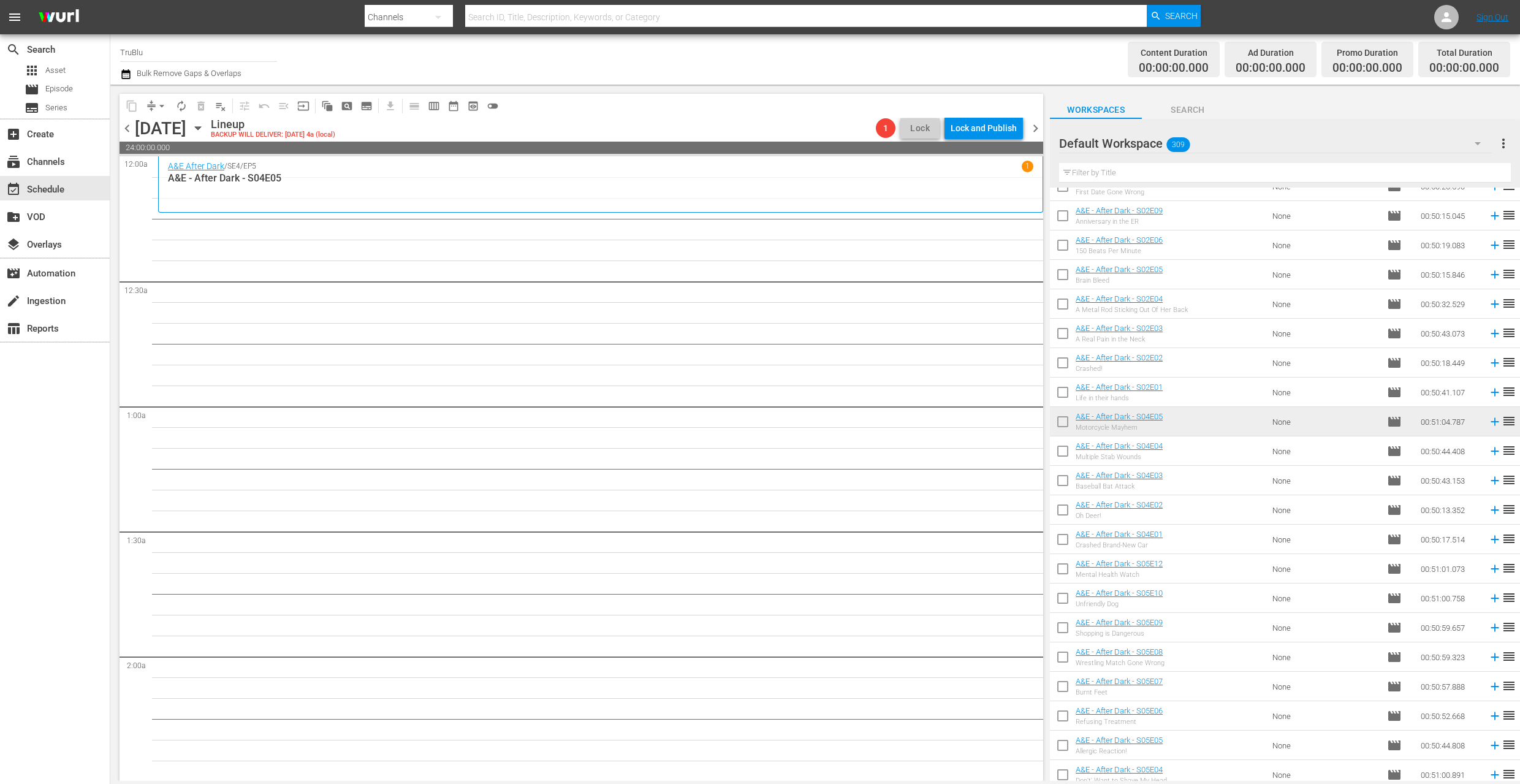
scroll to position [3, 0]
click at [129, 127] on span "chevron_left" at bounding box center [127, 128] width 15 height 15
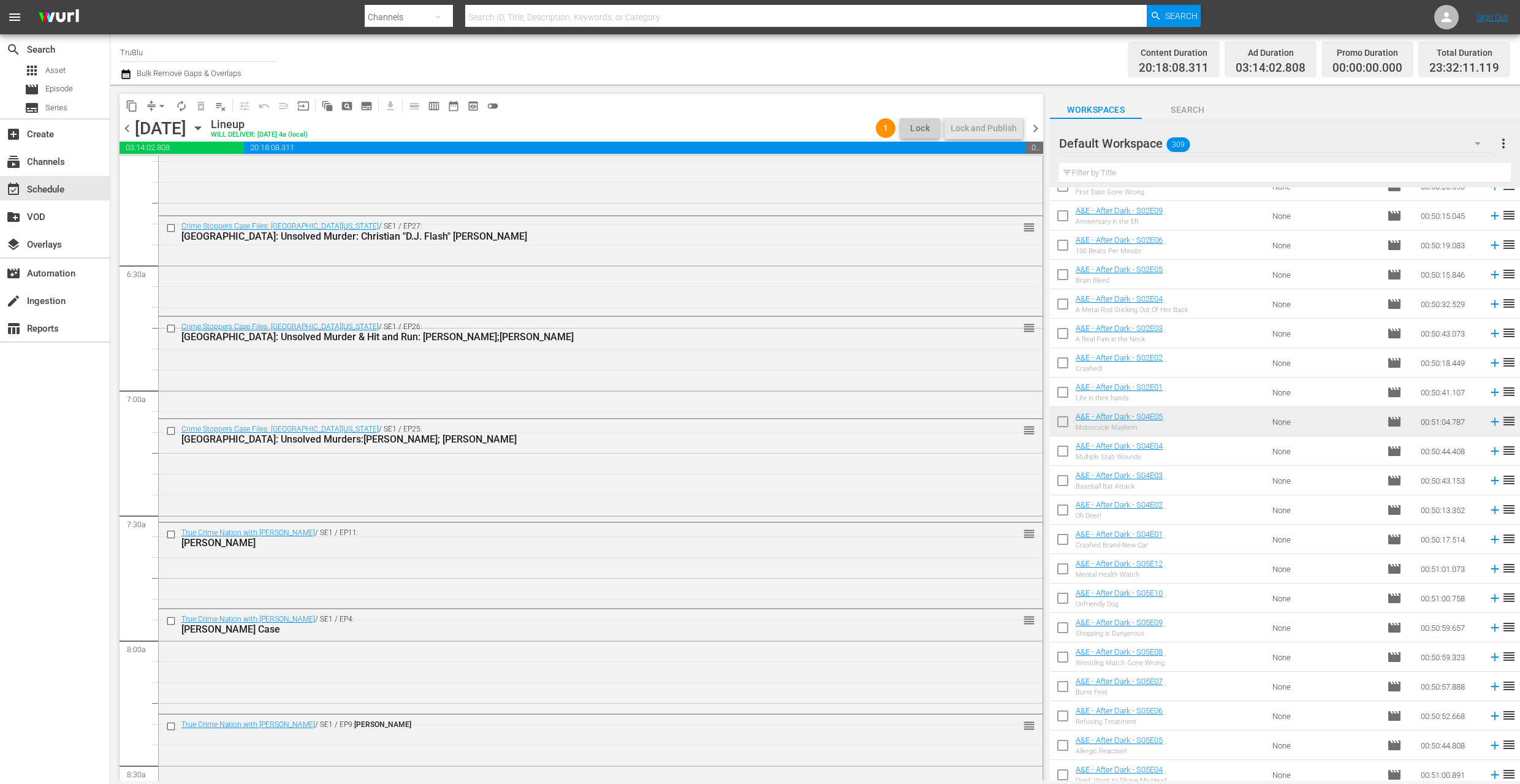
scroll to position [1717, 0]
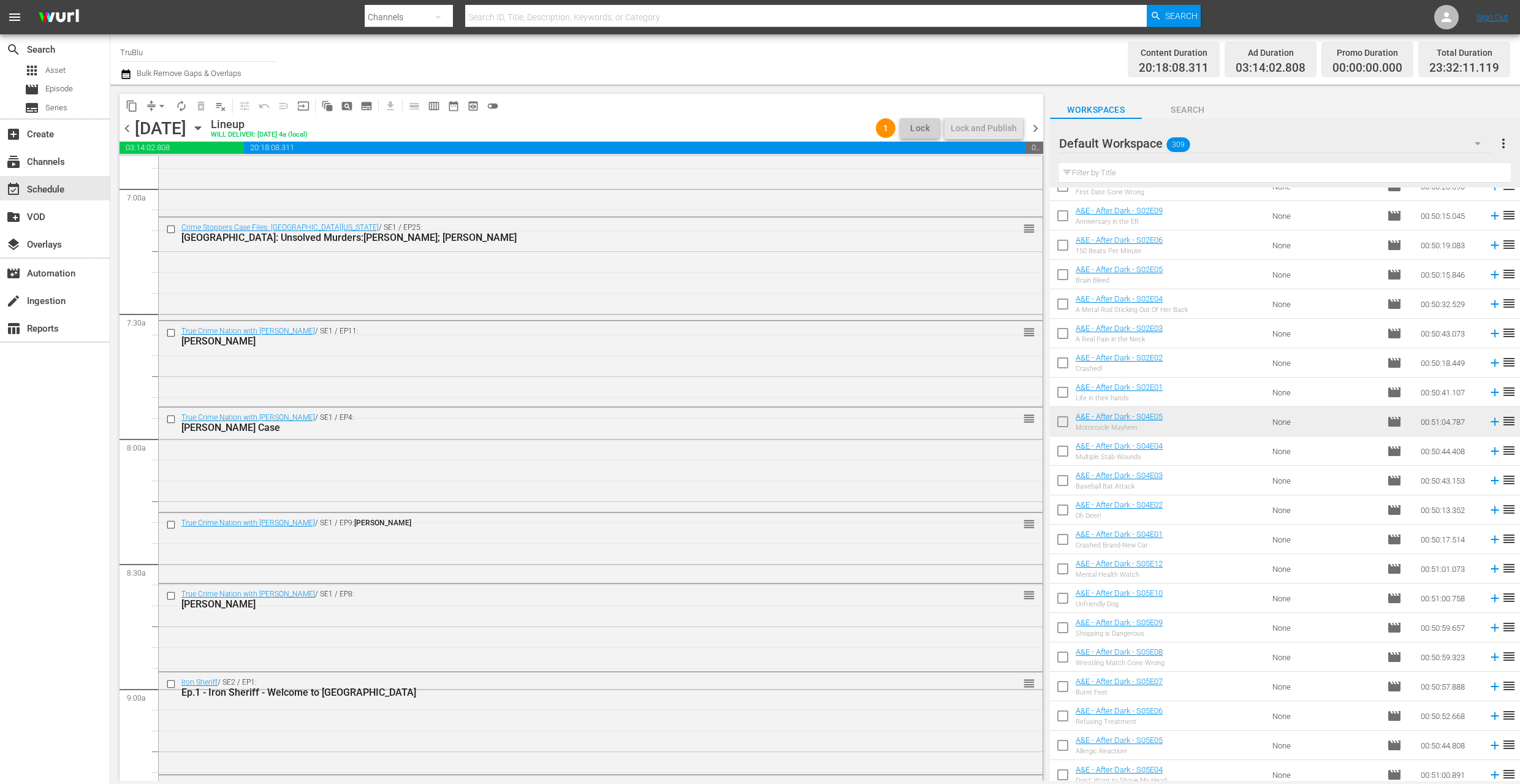
click at [1035, 129] on span "chevron_right" at bounding box center [1035, 128] width 15 height 15
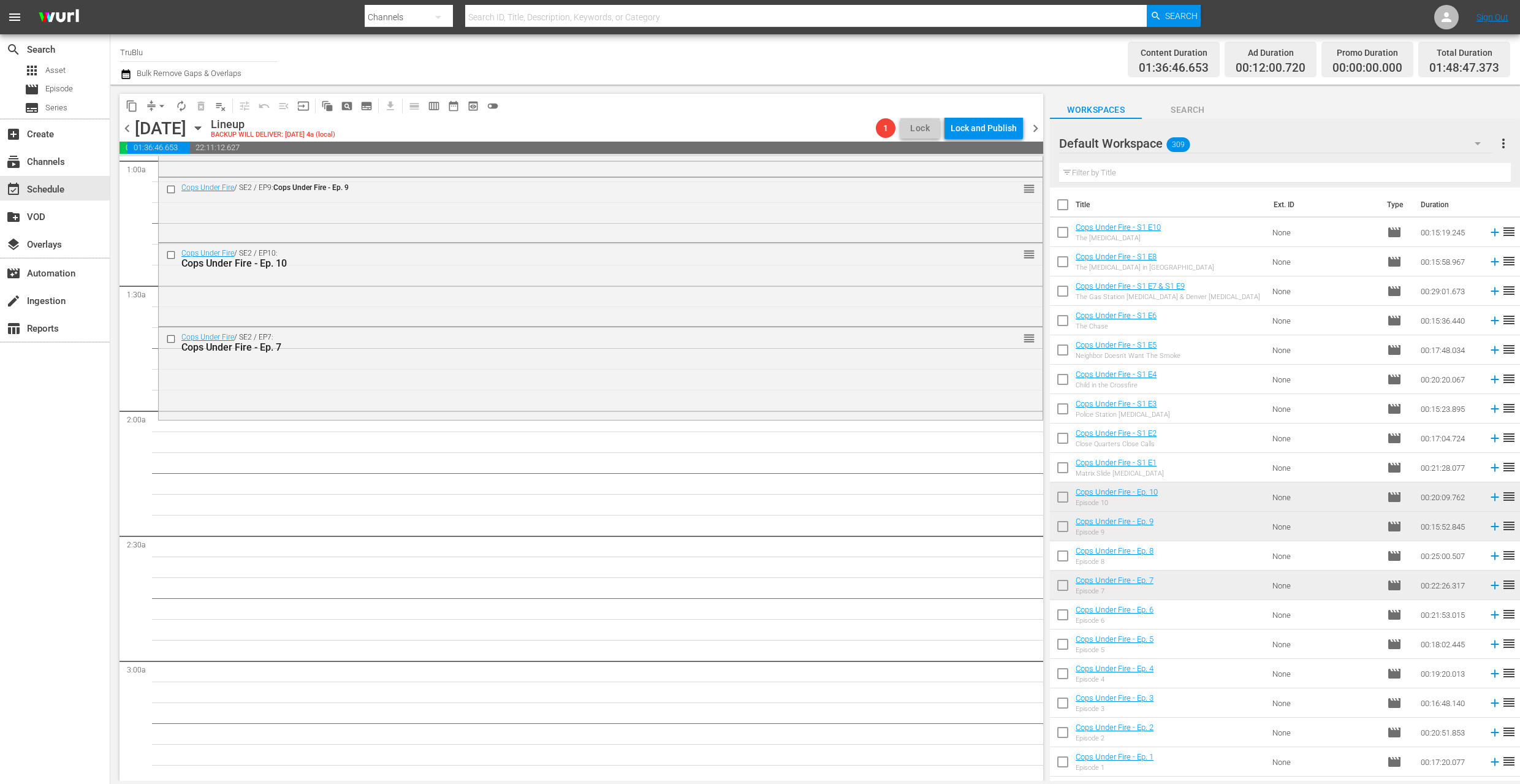
scroll to position [265, 0]
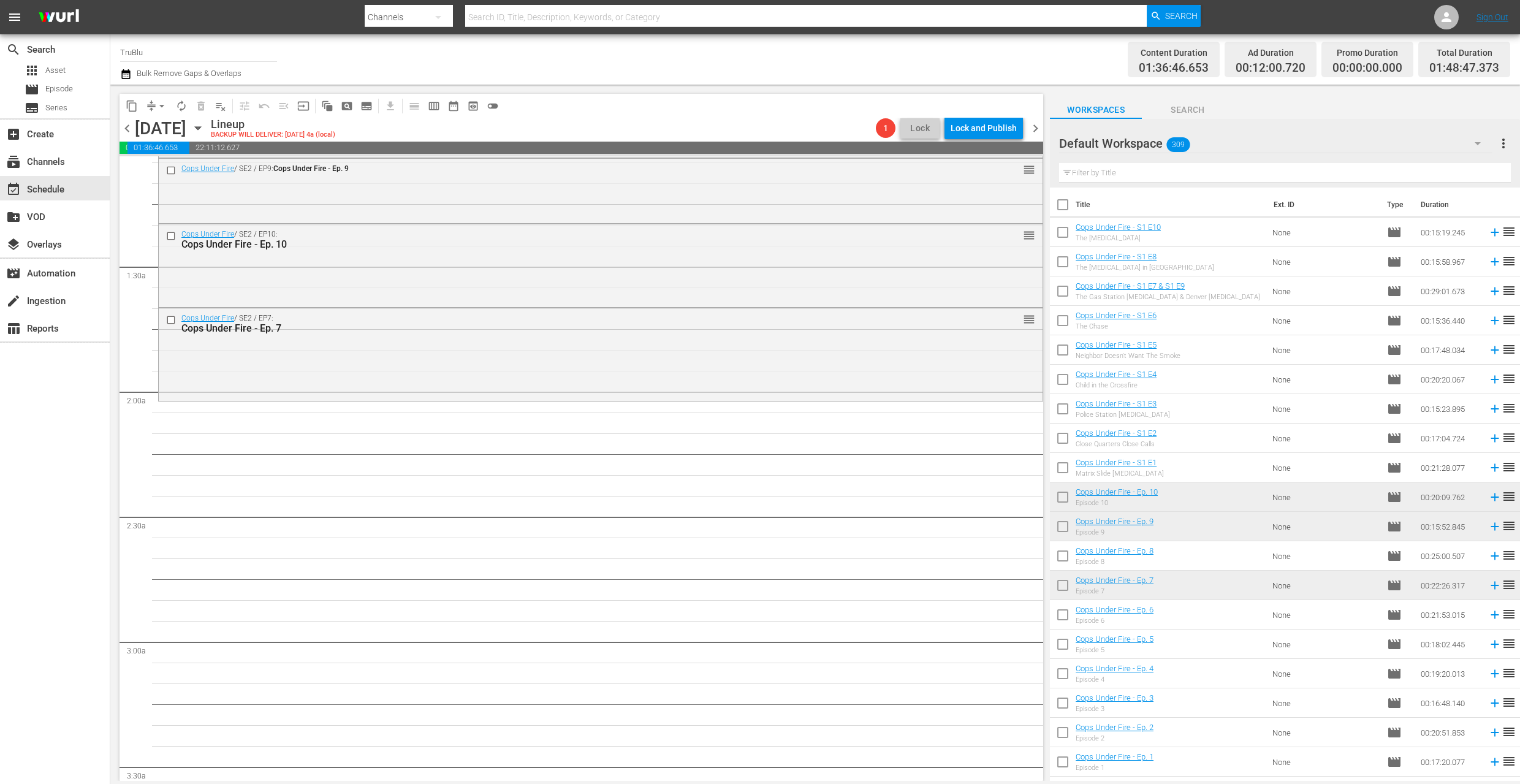
click at [128, 128] on span "chevron_left" at bounding box center [127, 128] width 15 height 15
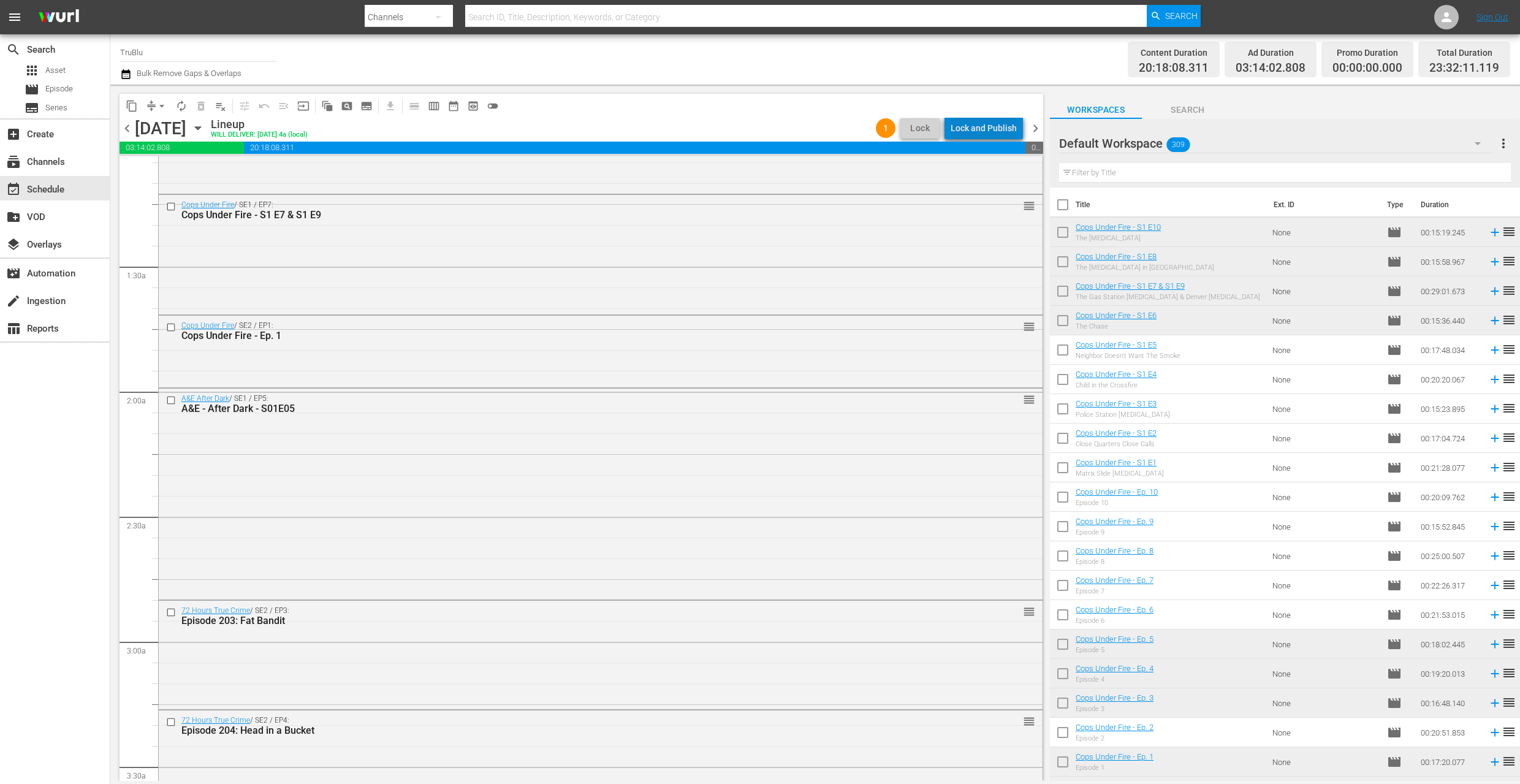
click at [999, 134] on div "Lock and Publish" at bounding box center [984, 128] width 66 height 22
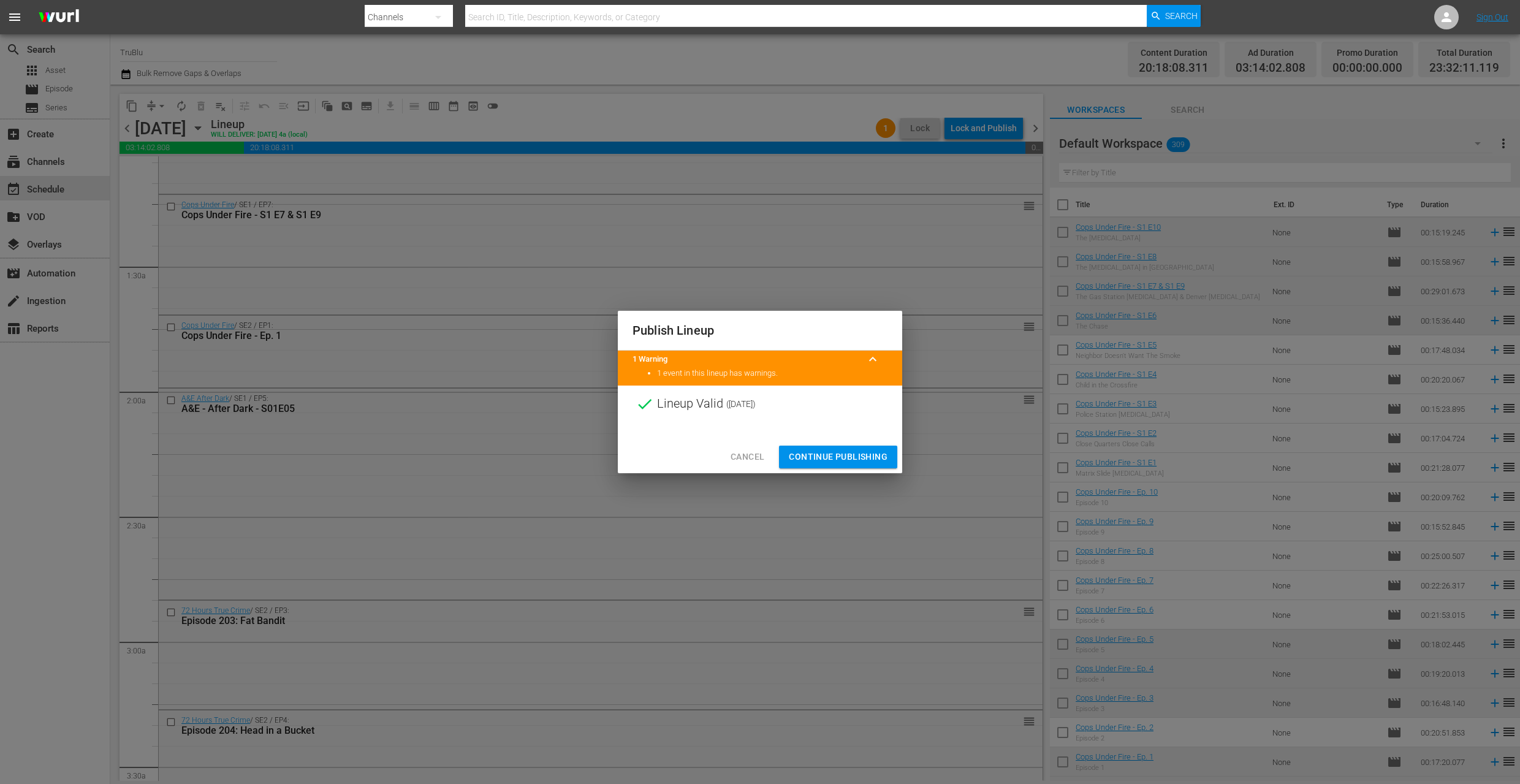
click at [811, 456] on span "Continue Publishing" at bounding box center [838, 457] width 99 height 15
